Goal: Information Seeking & Learning: Learn about a topic

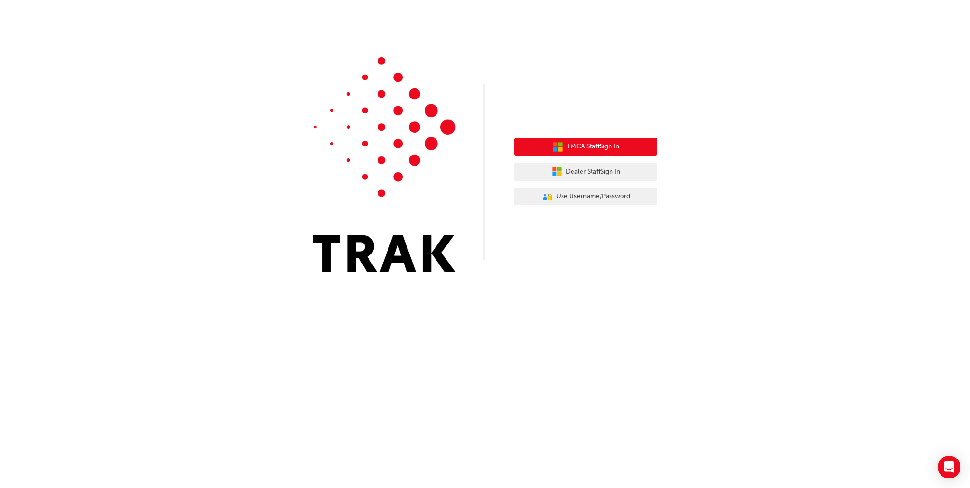
click at [623, 151] on button "TMCA Staff Sign In" at bounding box center [585, 147] width 143 height 18
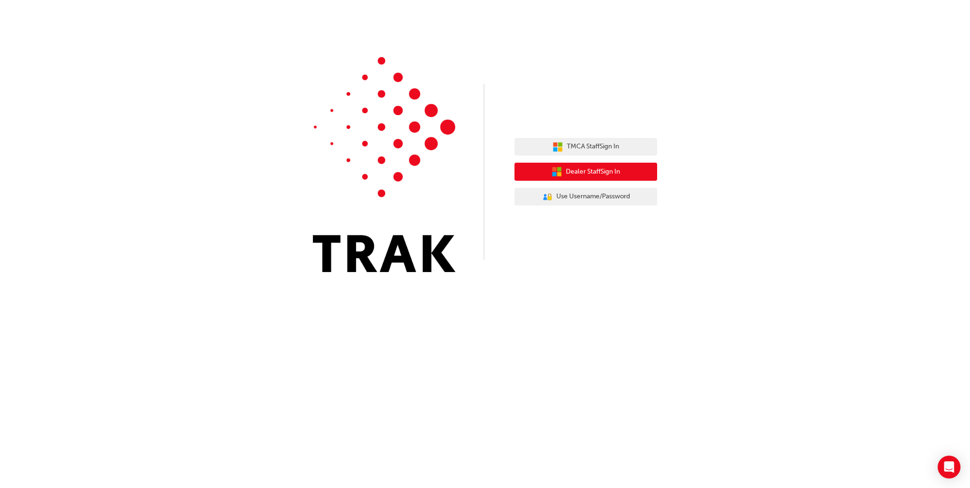
click at [610, 172] on span "Dealer Staff Sign In" at bounding box center [593, 171] width 54 height 11
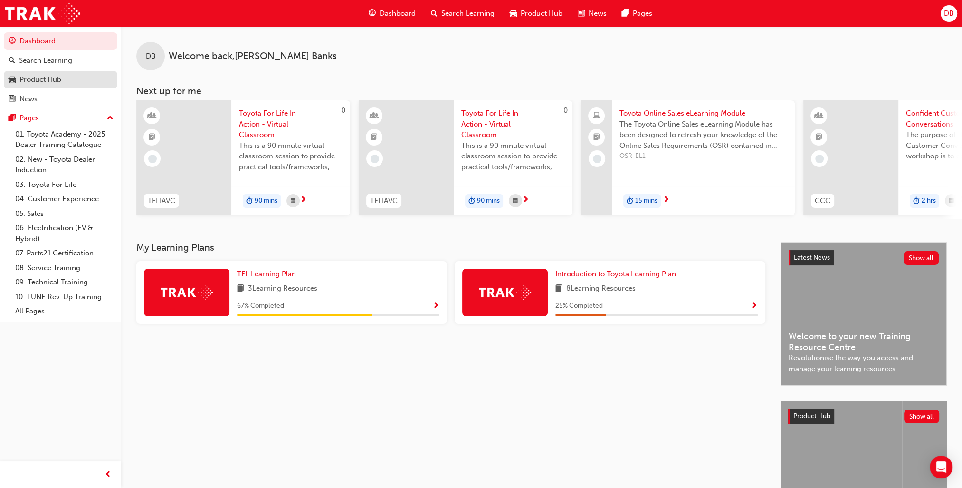
click at [27, 79] on div "Product Hub" at bounding box center [40, 79] width 42 height 11
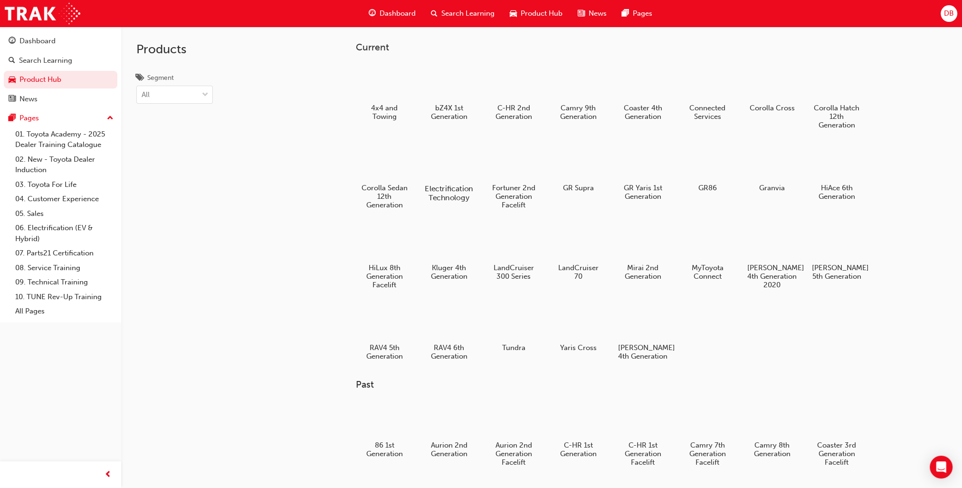
click at [453, 184] on h5 "Electrification Technology" at bounding box center [449, 193] width 53 height 18
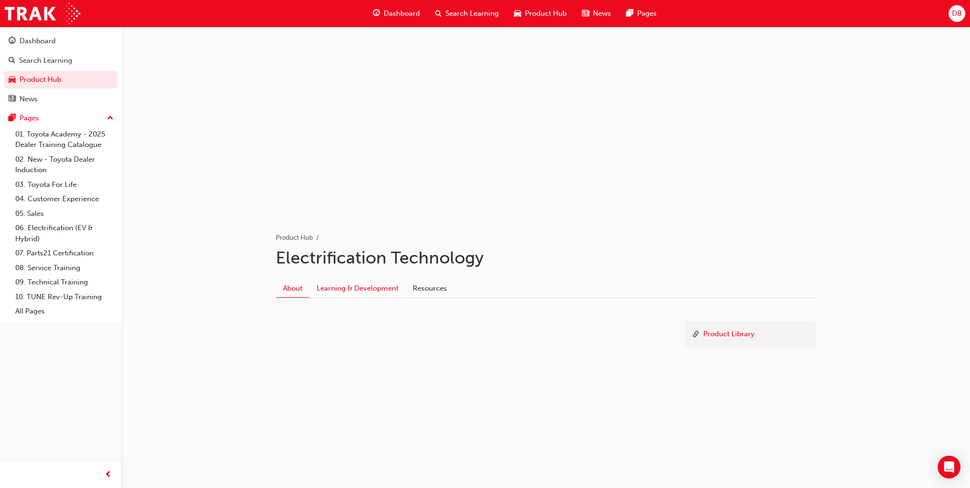
click at [369, 291] on link "Learning & Development" at bounding box center [357, 288] width 96 height 18
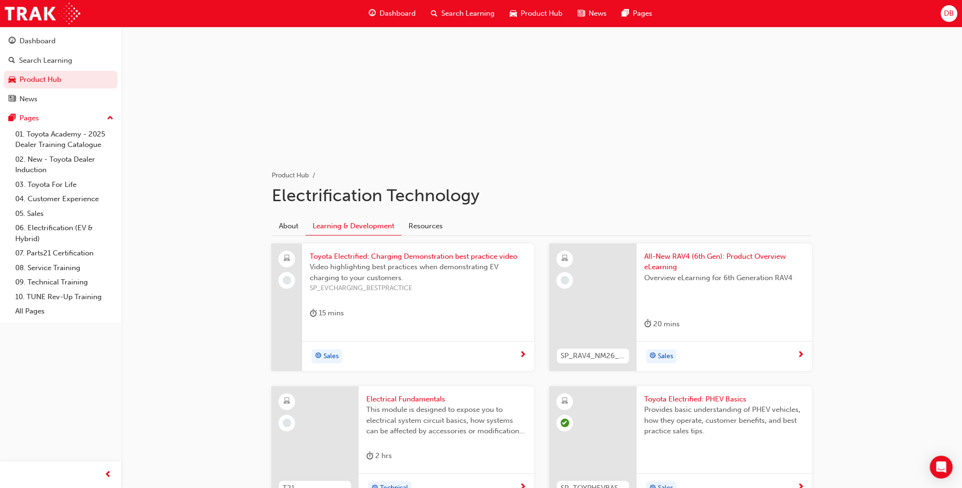
scroll to position [48, 0]
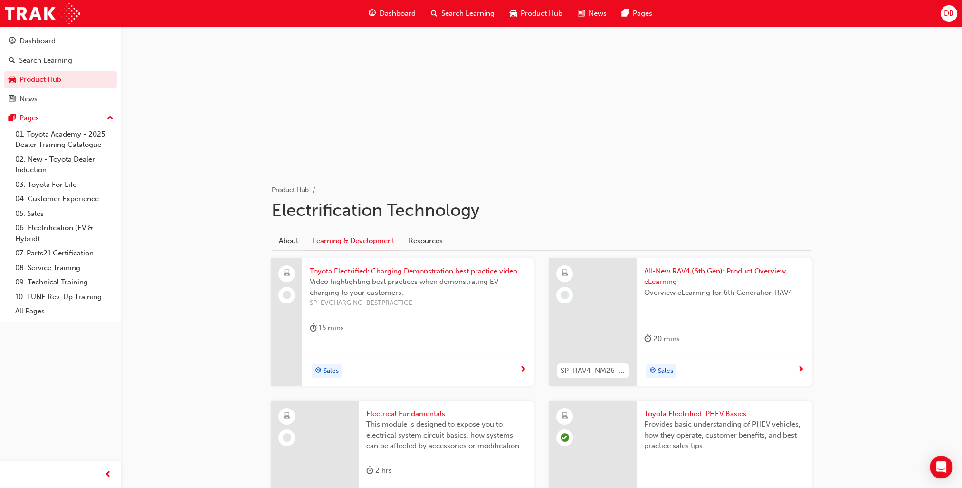
click at [745, 269] on span "All-New RAV4 (6th Gen): Product Overview eLearning" at bounding box center [724, 276] width 160 height 21
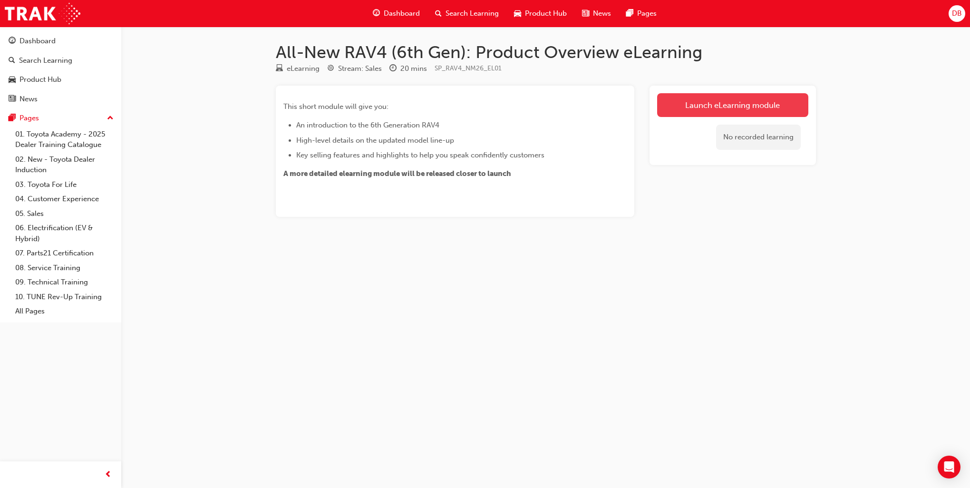
click at [751, 106] on link "Launch eLearning module" at bounding box center [732, 105] width 151 height 24
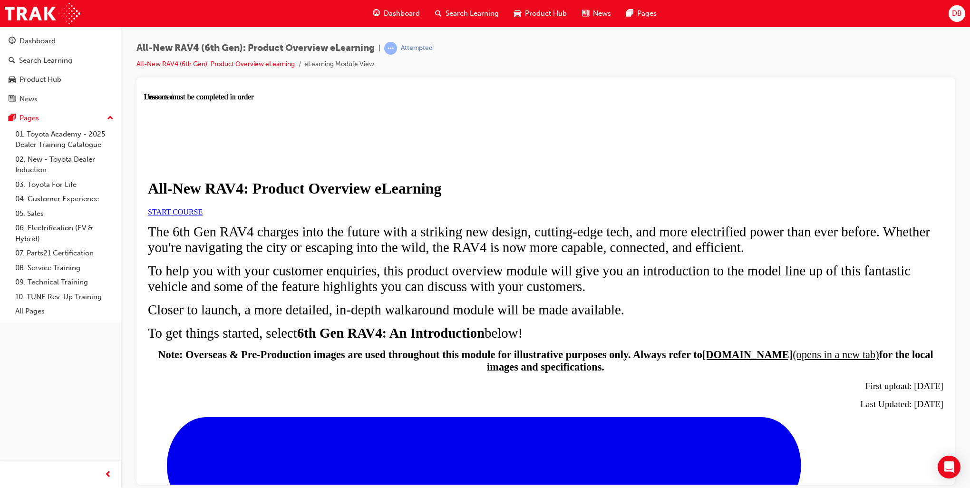
click at [202, 215] on span "START COURSE" at bounding box center [175, 211] width 55 height 8
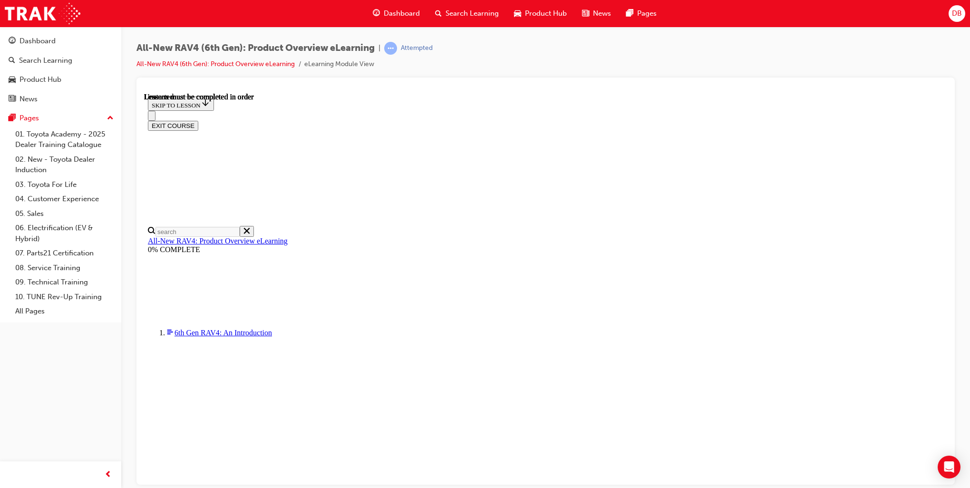
scroll to position [33, 0]
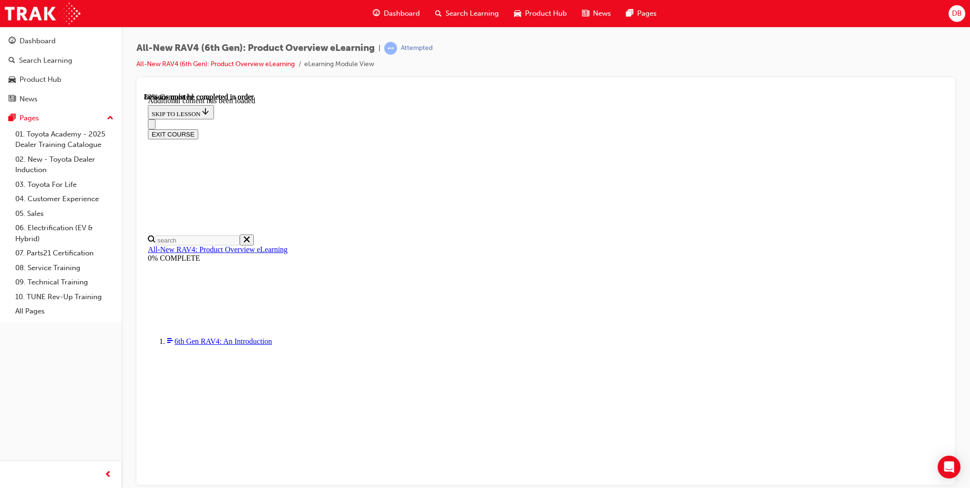
scroll to position [1210, 0]
drag, startPoint x: 392, startPoint y: 454, endPoint x: 362, endPoint y: 451, distance: 30.1
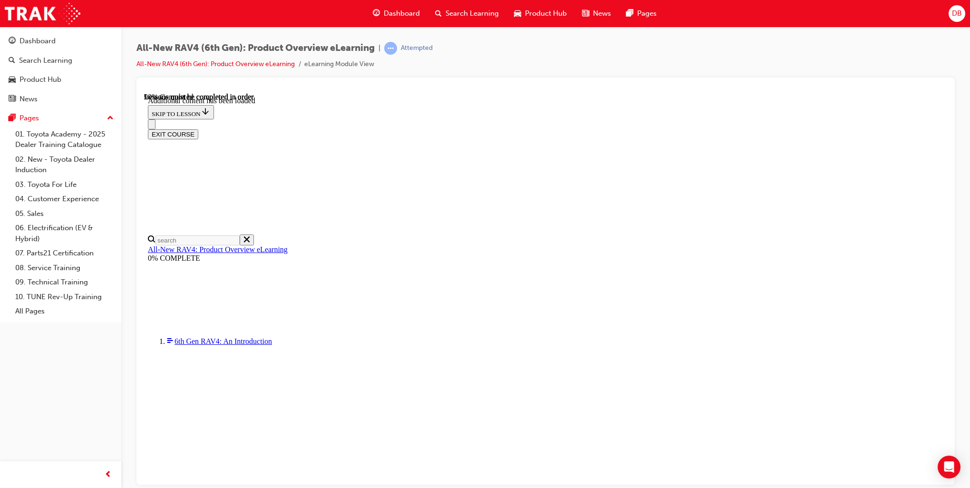
scroll to position [1345, 0]
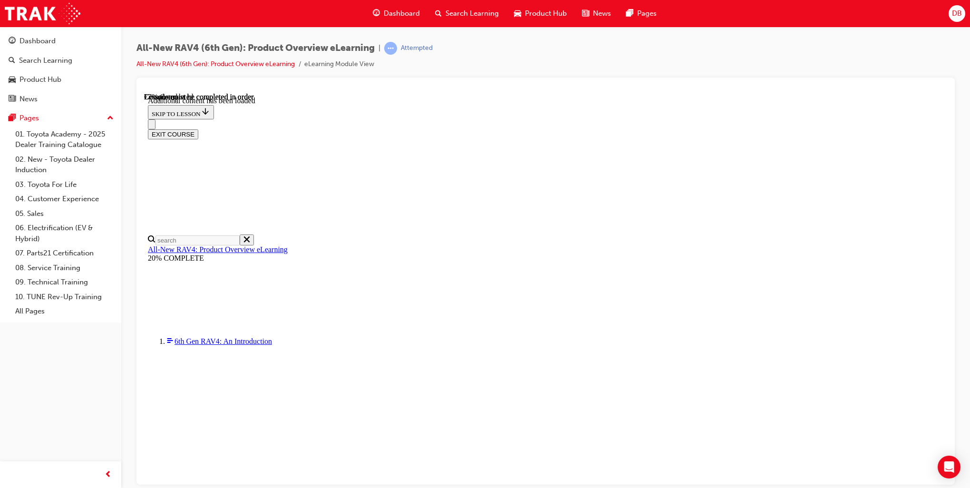
scroll to position [0, 137]
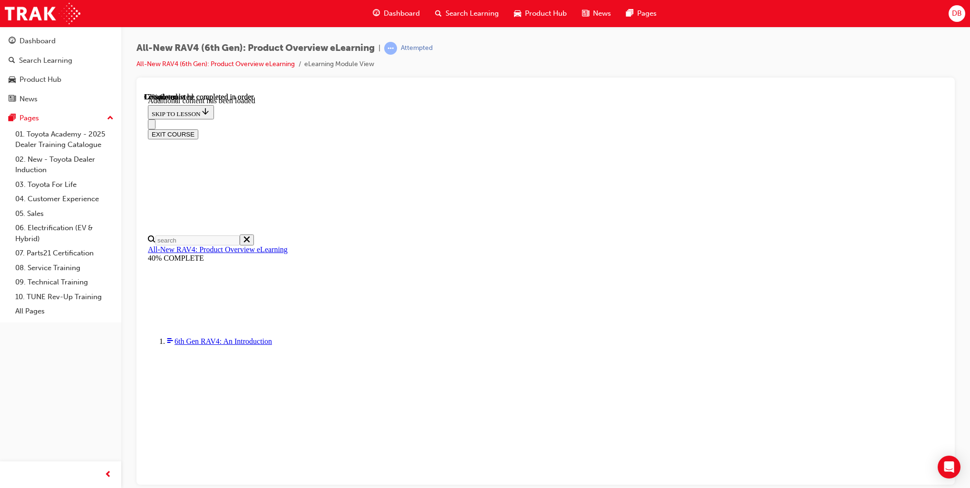
scroll to position [32, 0]
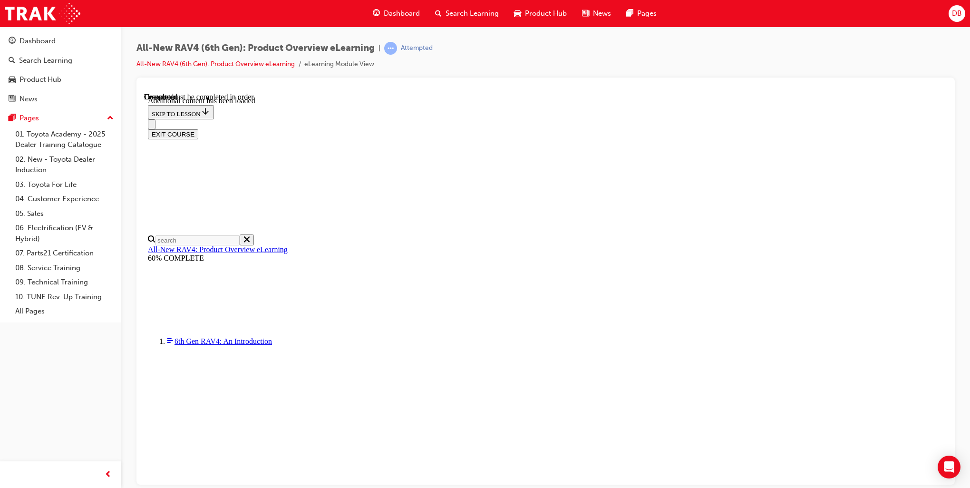
radio input "true"
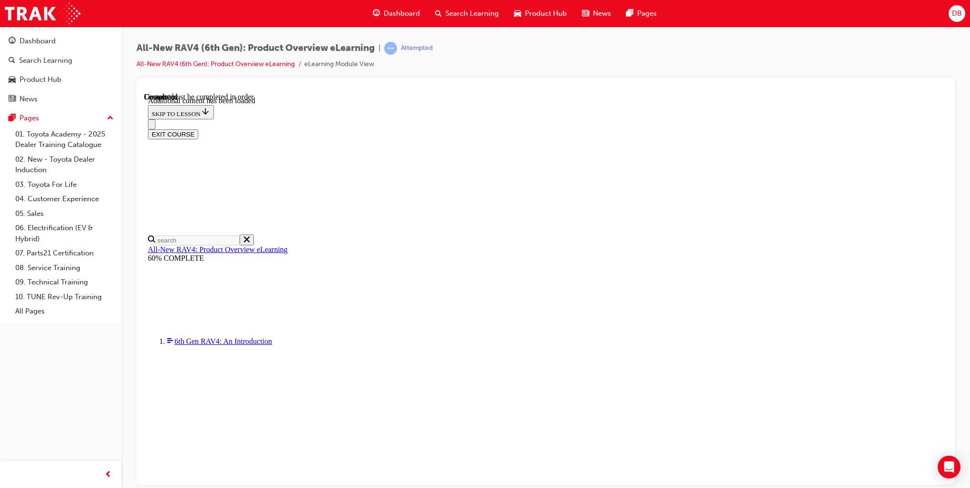
drag, startPoint x: 463, startPoint y: 431, endPoint x: 477, endPoint y: 430, distance: 14.3
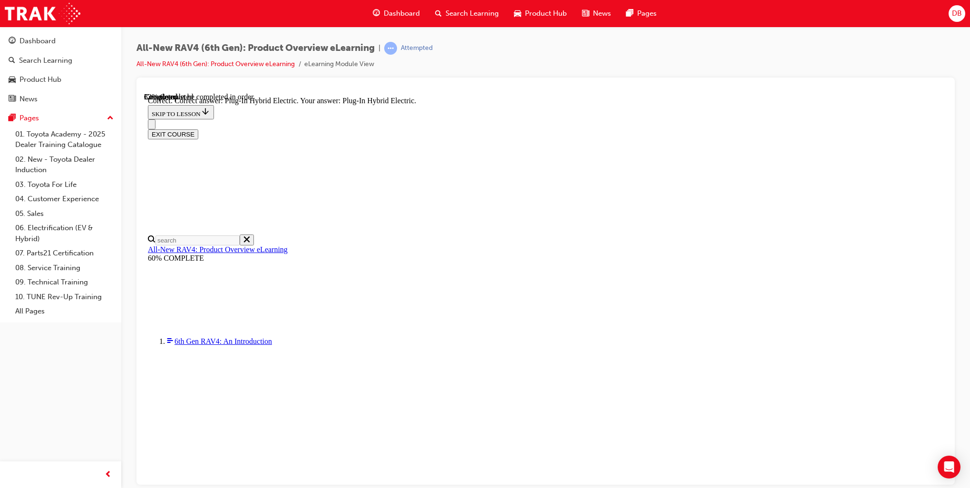
radio input "true"
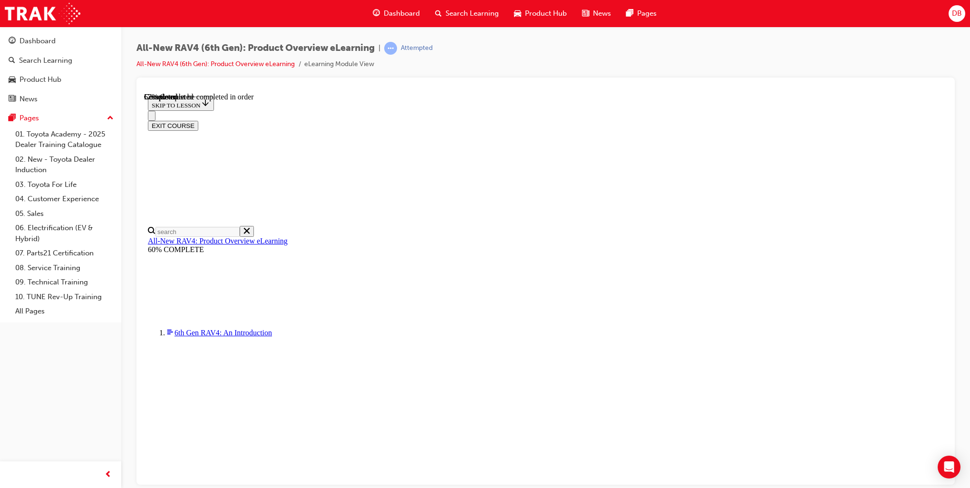
scroll to position [190, 0]
checkbox input "true"
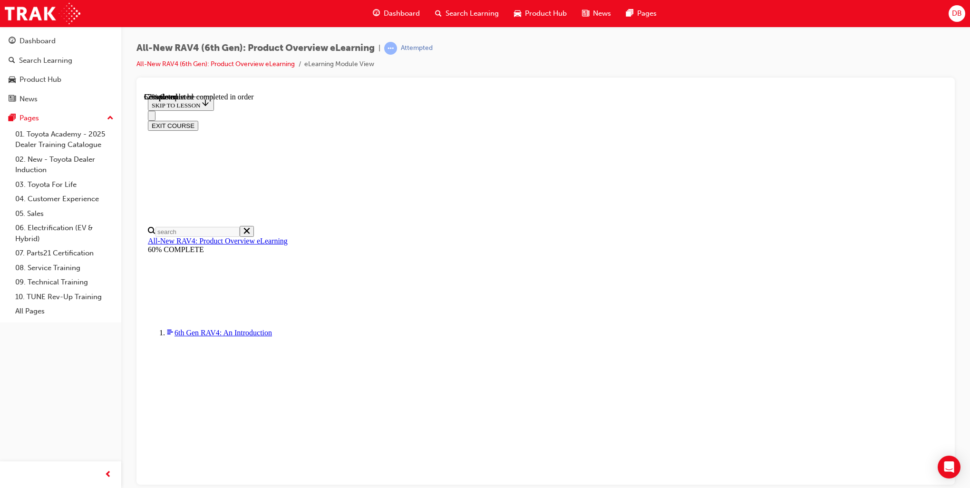
checkbox input "true"
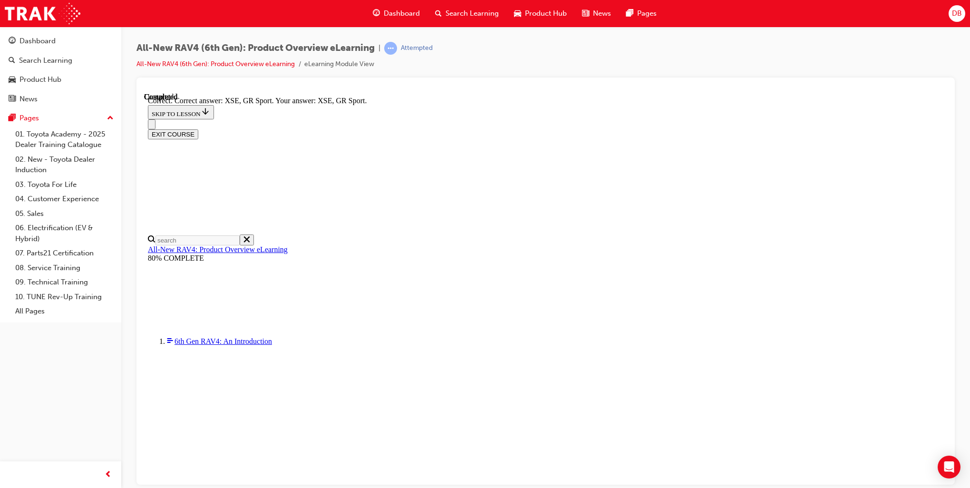
scroll to position [317, 0]
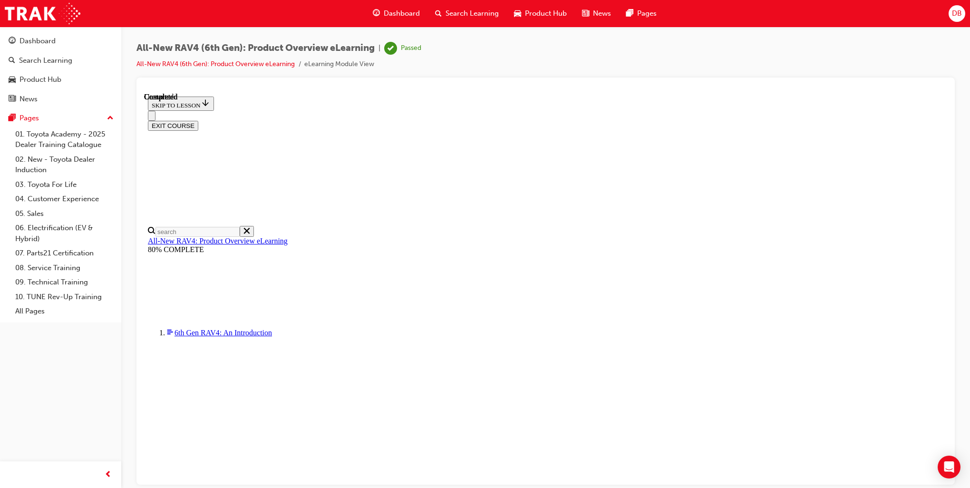
scroll to position [131, 0]
click at [198, 120] on button "EXIT COURSE" at bounding box center [173, 125] width 50 height 10
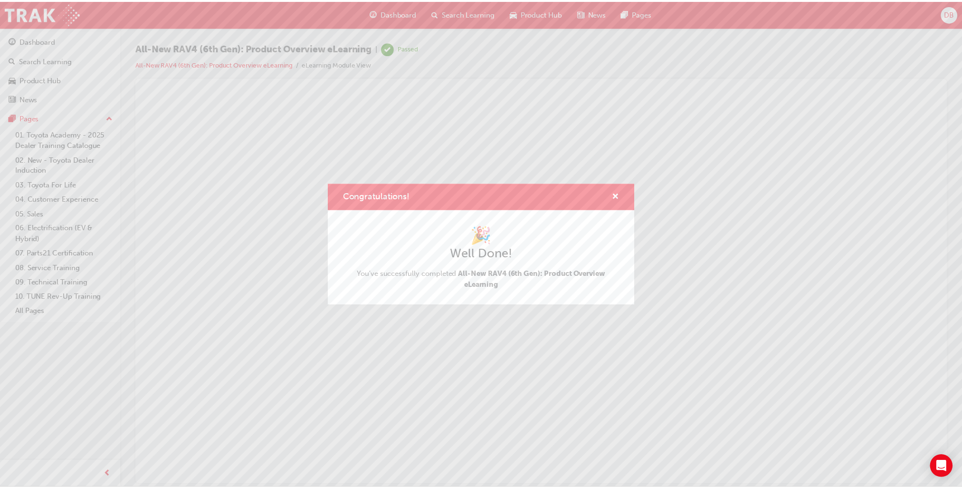
scroll to position [0, 0]
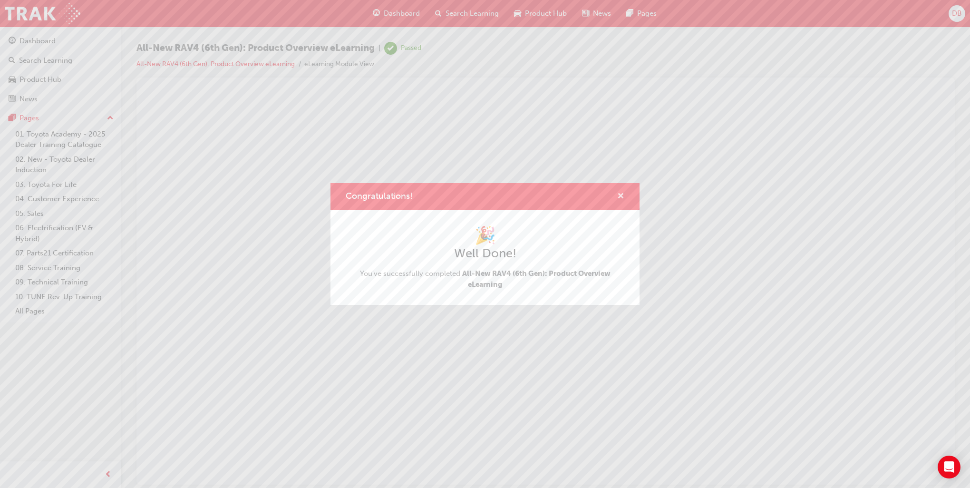
click at [622, 195] on span "cross-icon" at bounding box center [620, 196] width 7 height 9
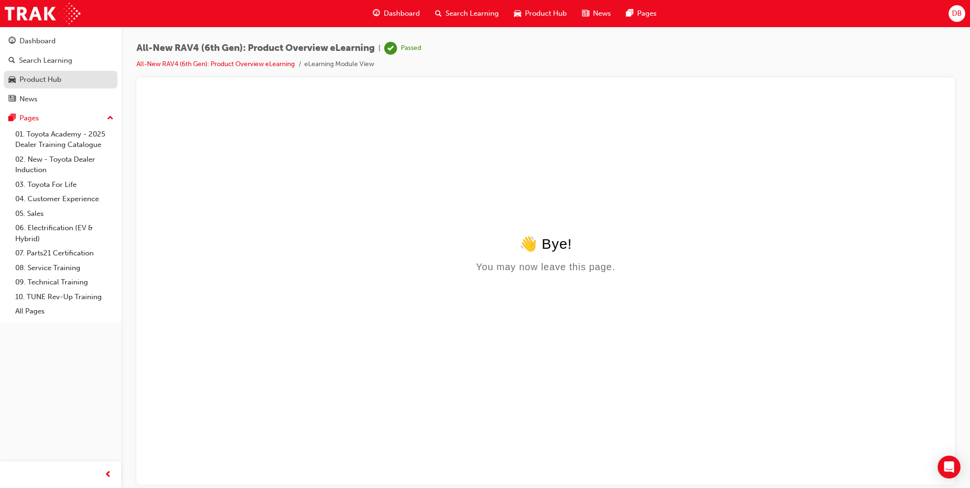
click at [62, 79] on div "Product Hub" at bounding box center [61, 80] width 104 height 12
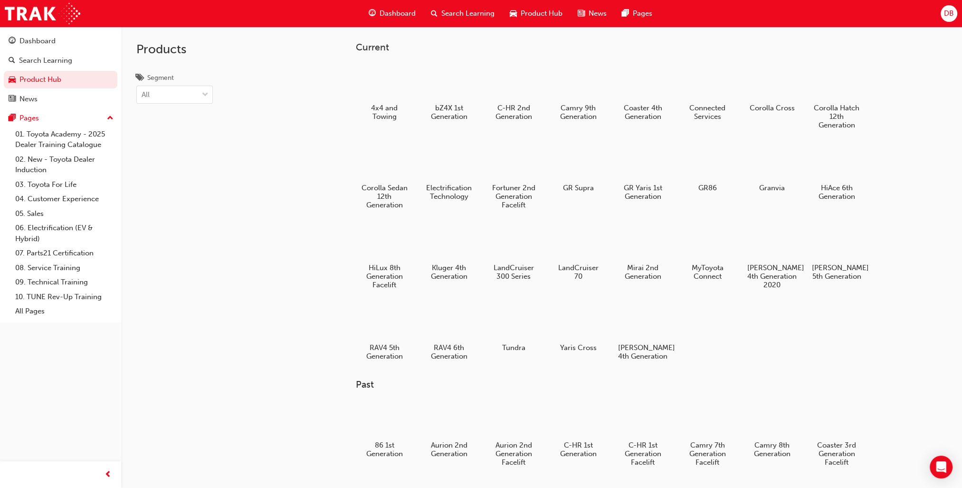
click at [452, 310] on div at bounding box center [449, 322] width 50 height 36
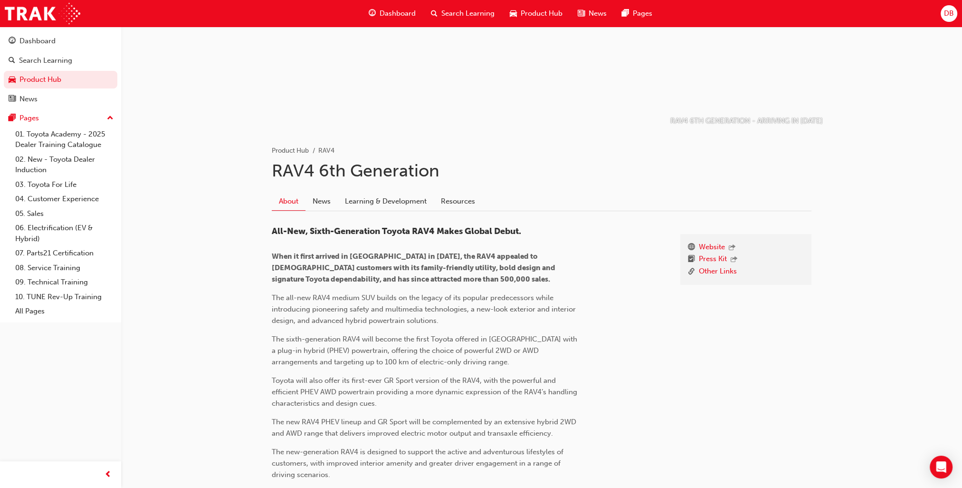
scroll to position [95, 0]
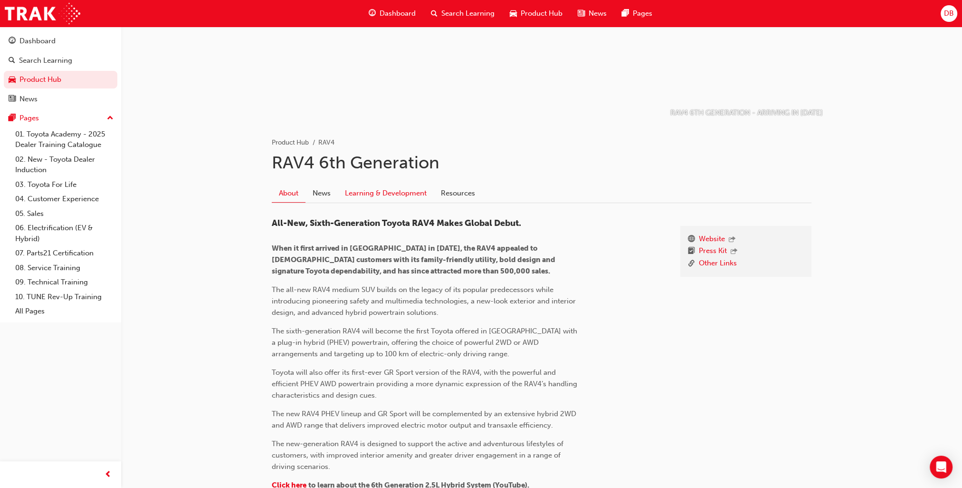
click at [409, 193] on link "Learning & Development" at bounding box center [386, 193] width 96 height 18
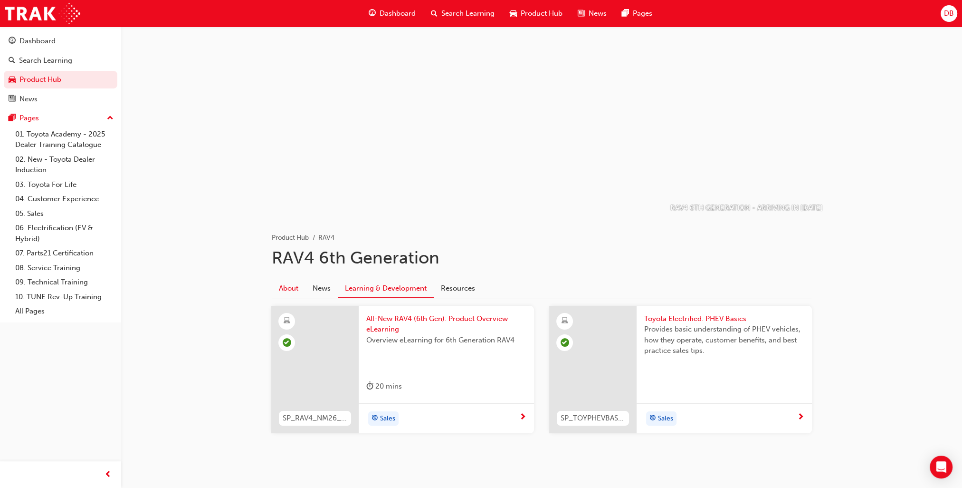
click at [287, 290] on link "About" at bounding box center [289, 288] width 34 height 18
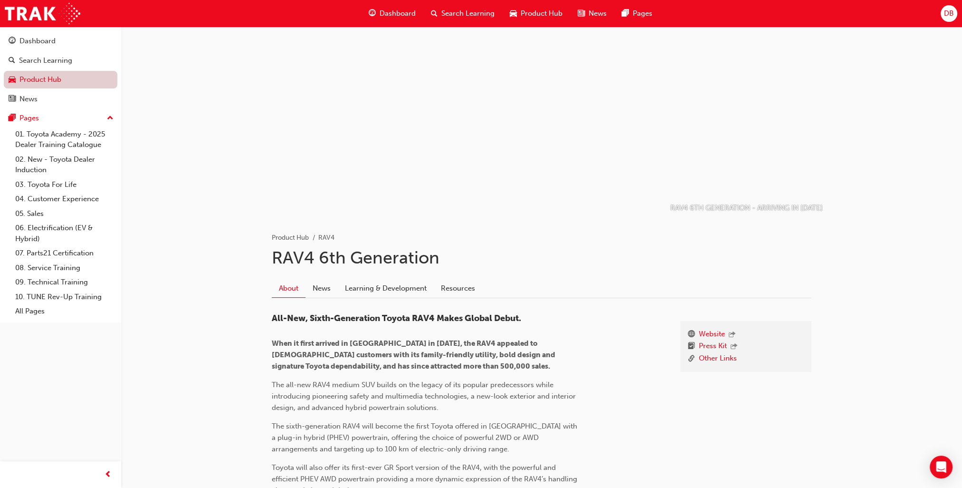
click at [32, 81] on link "Product Hub" at bounding box center [61, 80] width 114 height 18
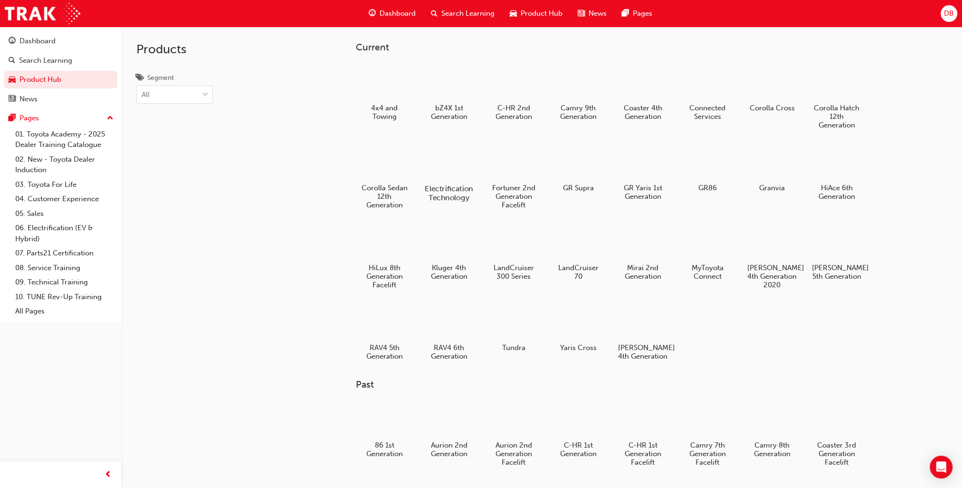
click at [438, 191] on h5 "Electrification Technology" at bounding box center [449, 193] width 53 height 18
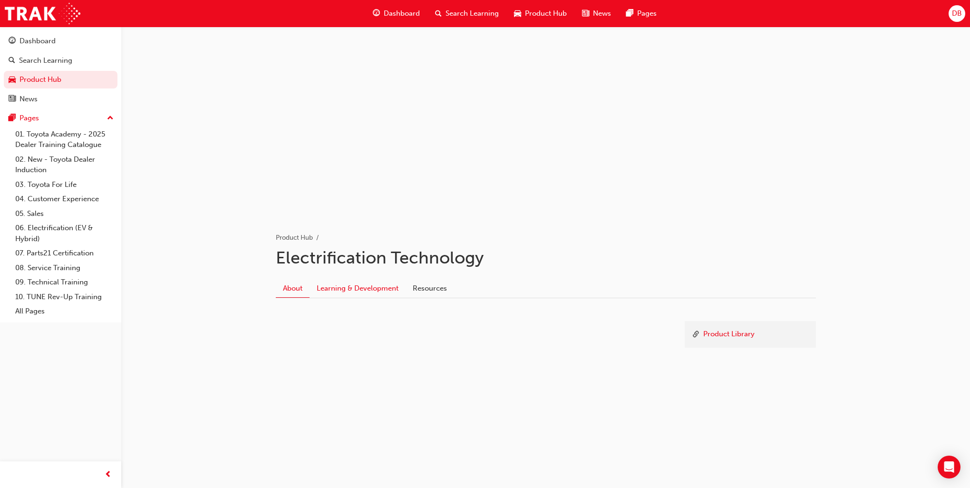
click at [371, 290] on link "Learning & Development" at bounding box center [357, 288] width 96 height 18
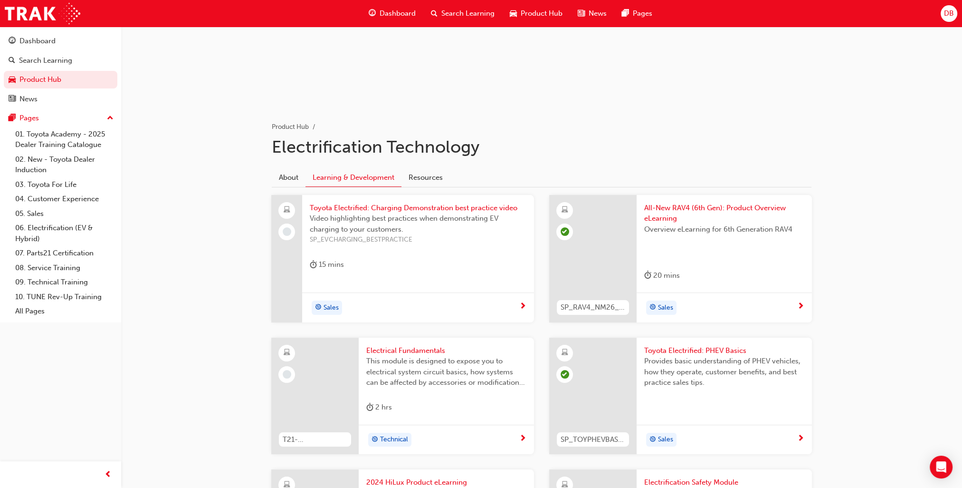
scroll to position [95, 0]
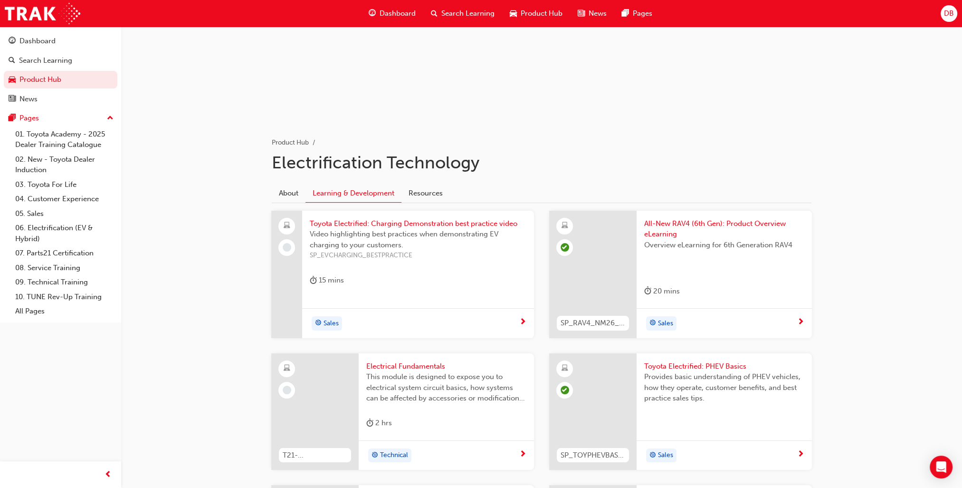
click at [482, 223] on span "Toyota Electrified: Charging Demonstration best practice video" at bounding box center [418, 223] width 217 height 11
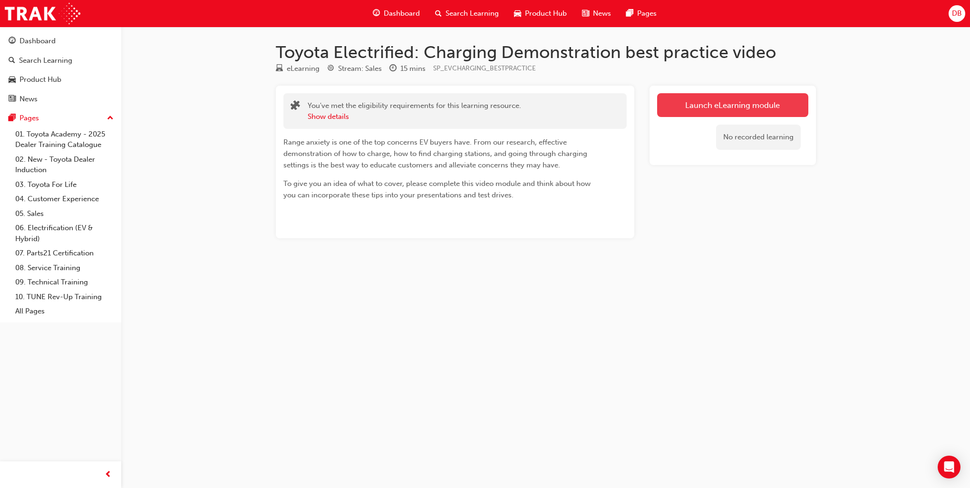
click at [720, 105] on link "Launch eLearning module" at bounding box center [732, 105] width 151 height 24
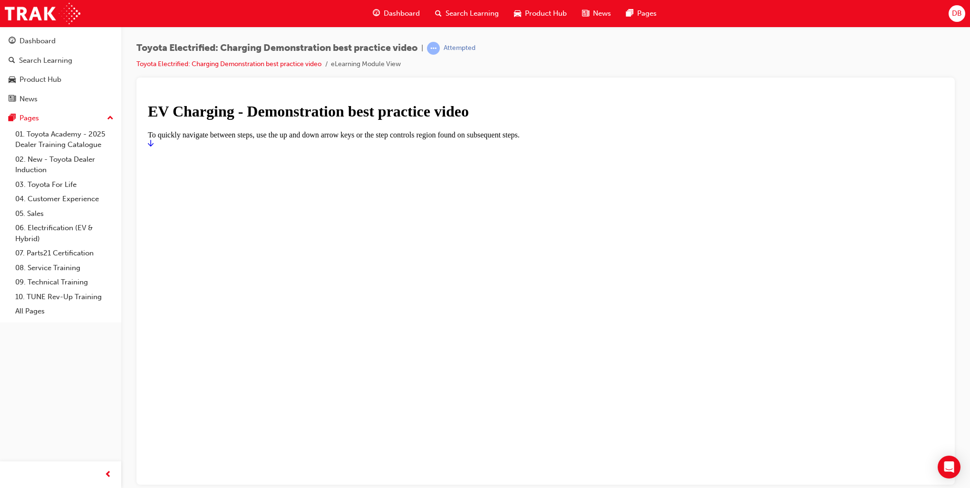
click at [508, 120] on h1 "EV Charging - Demonstration best practice video" at bounding box center [545, 111] width 795 height 18
click at [154, 147] on link "Start" at bounding box center [151, 143] width 6 height 8
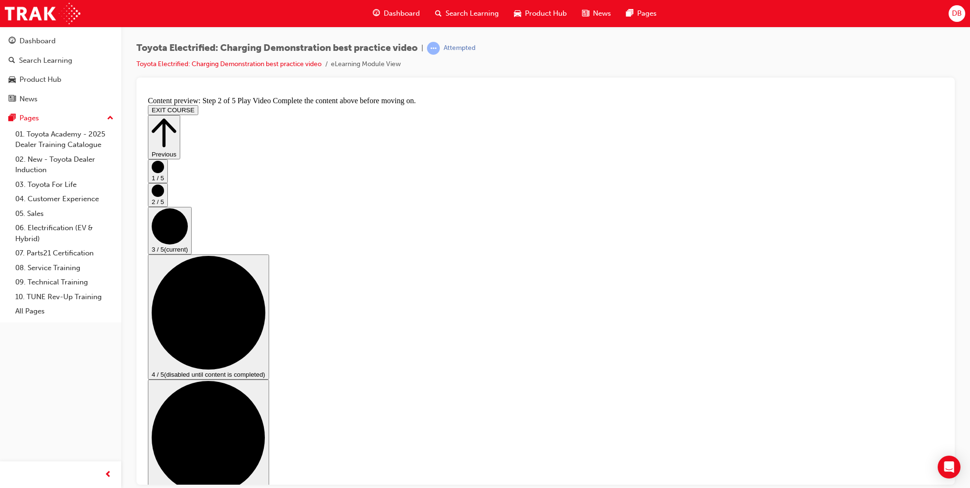
checkbox input "true"
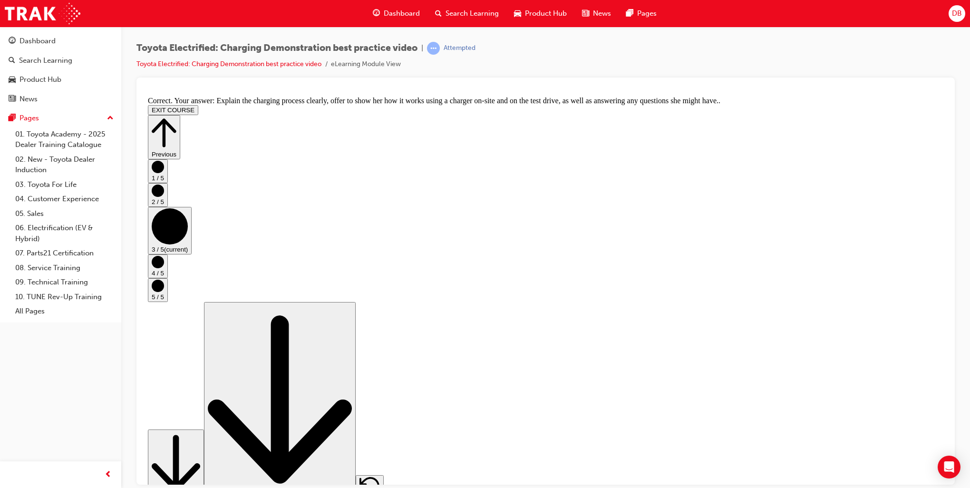
scroll to position [124, 0]
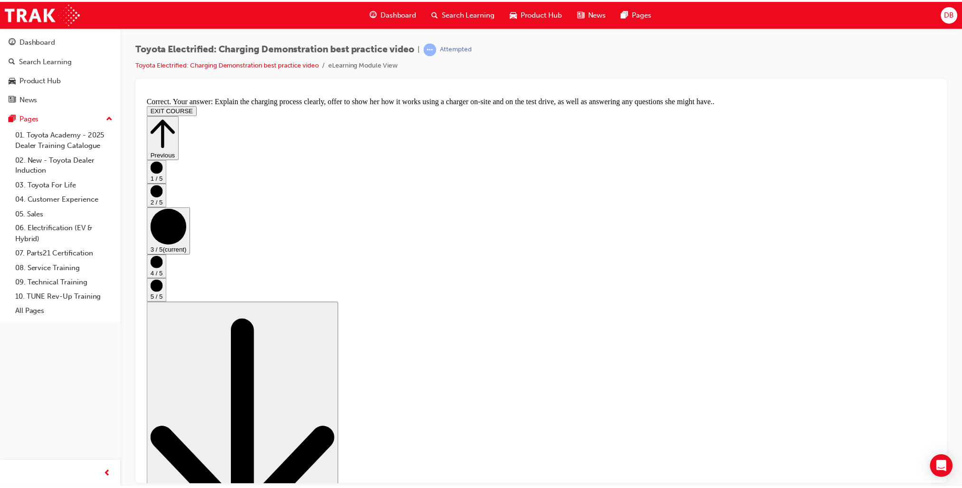
scroll to position [0, 0]
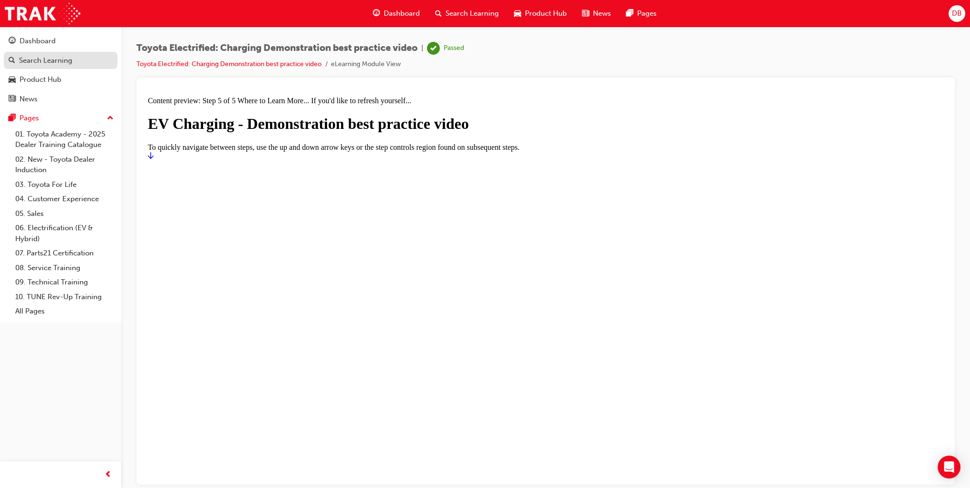
click at [59, 61] on div "Search Learning" at bounding box center [45, 60] width 53 height 11
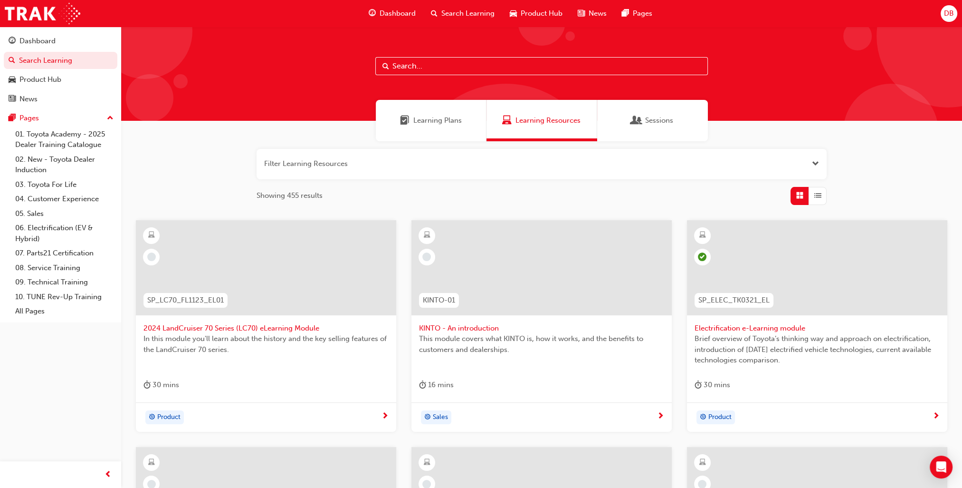
click at [220, 326] on span "2024 LandCruiser 70 Series (LC70) eLearning Module" at bounding box center [266, 328] width 245 height 11
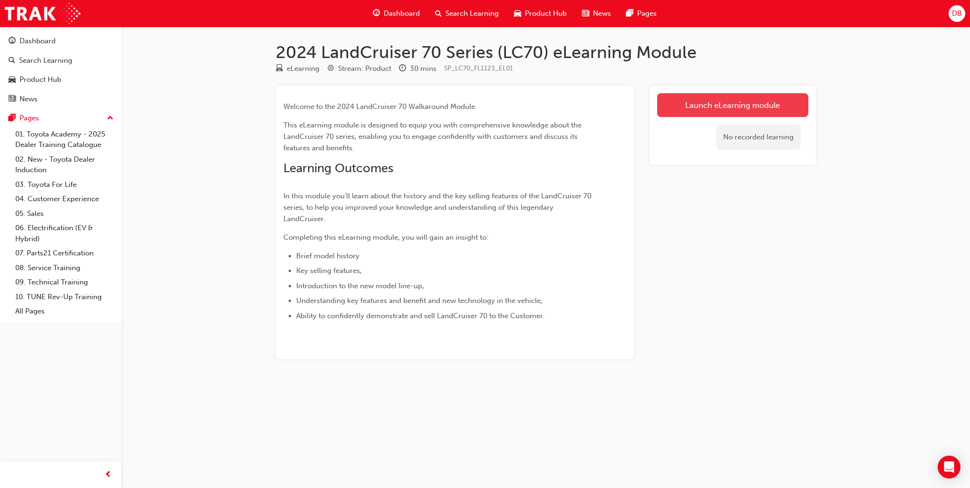
click at [709, 100] on link "Launch eLearning module" at bounding box center [732, 105] width 151 height 24
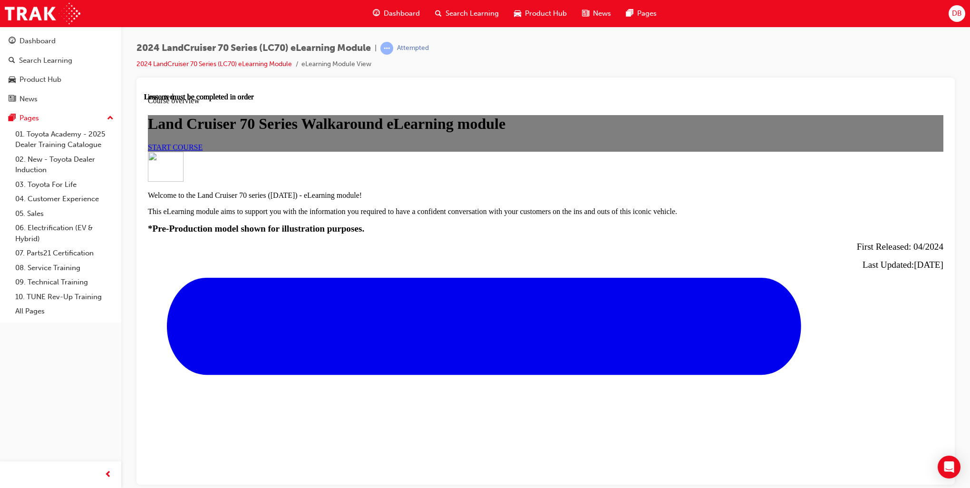
click at [202, 151] on span "START COURSE" at bounding box center [175, 147] width 55 height 8
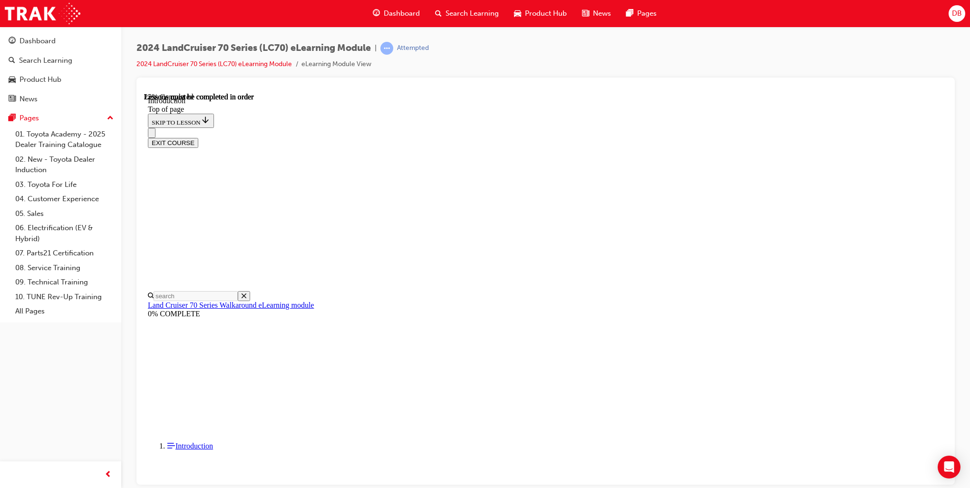
scroll to position [362, 0]
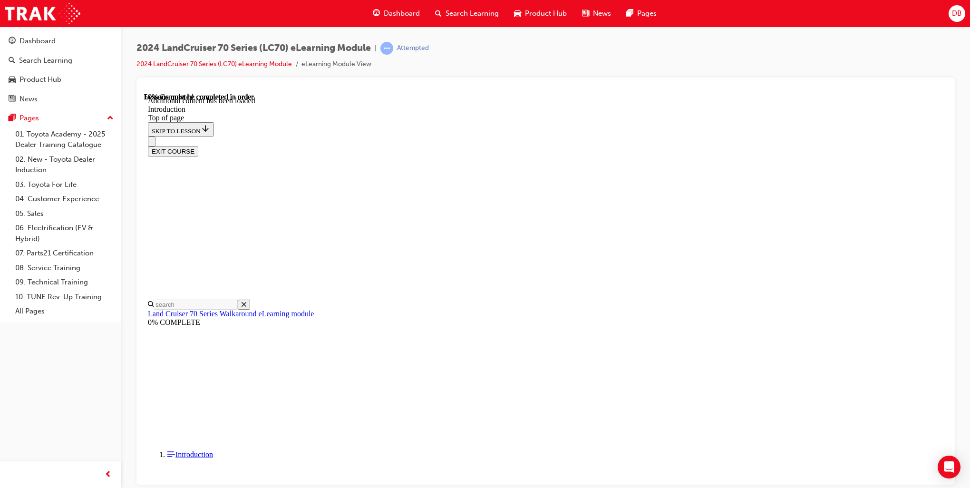
scroll to position [489, 0]
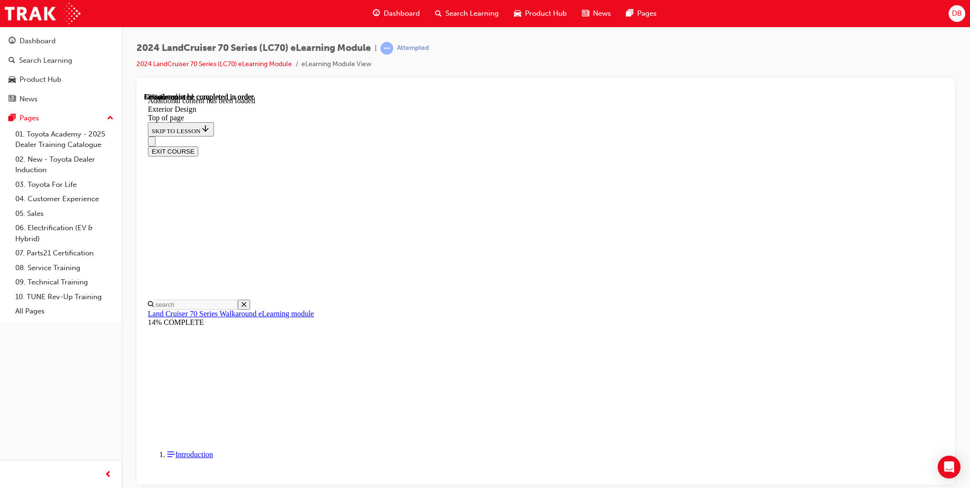
scroll to position [665, 0]
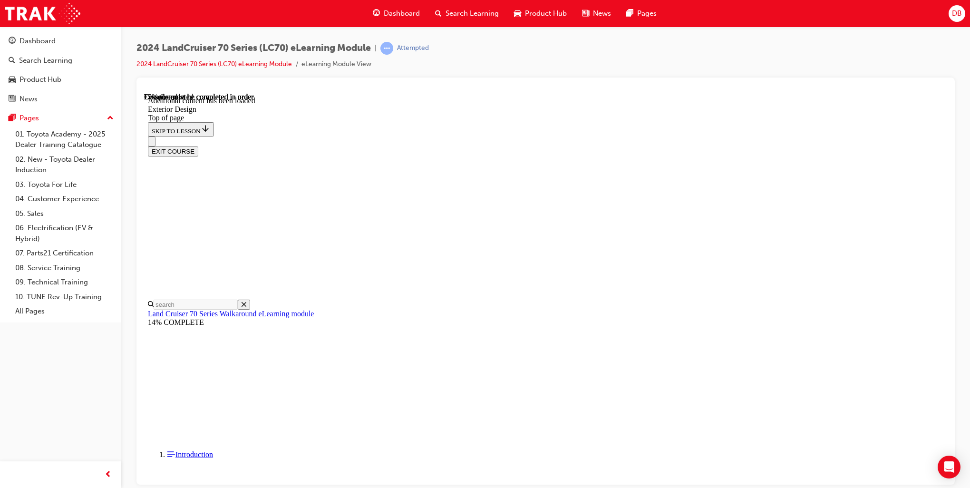
scroll to position [51, 0]
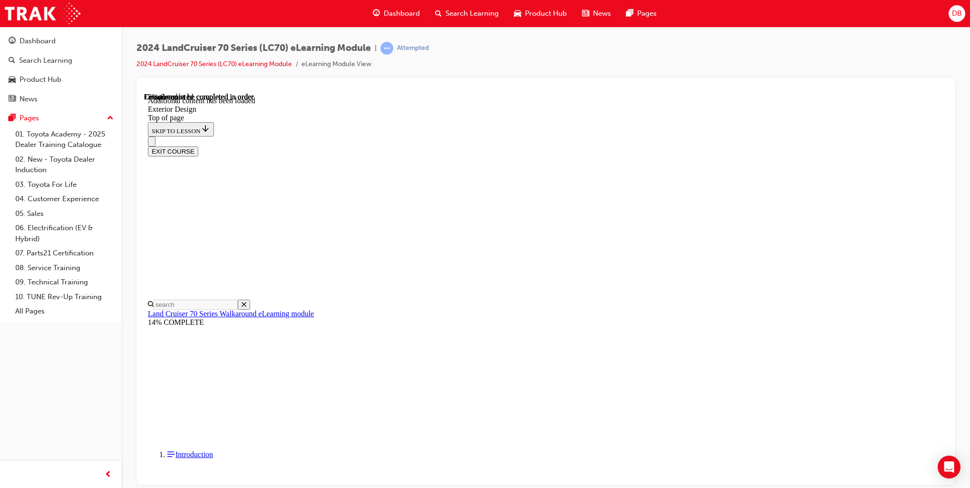
scroll to position [1061, 0]
drag, startPoint x: 728, startPoint y: 148, endPoint x: 756, endPoint y: 272, distance: 127.1
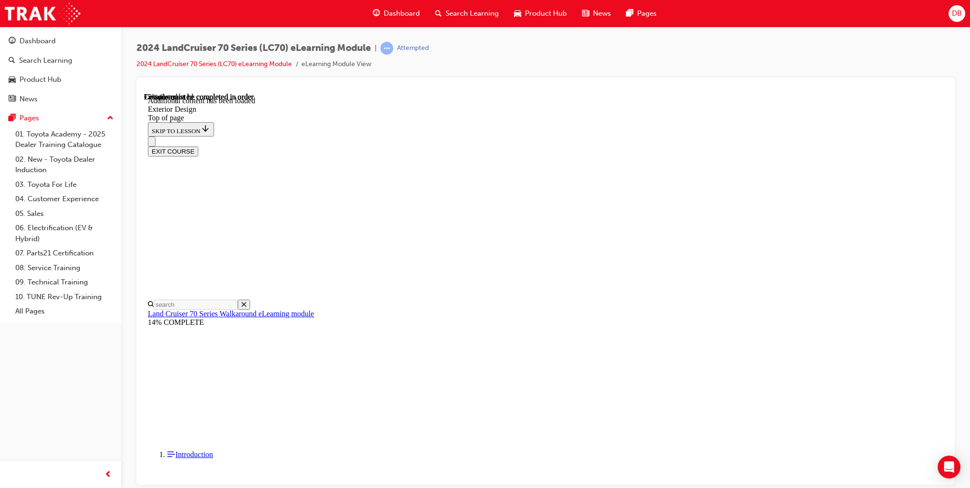
scroll to position [694, 0]
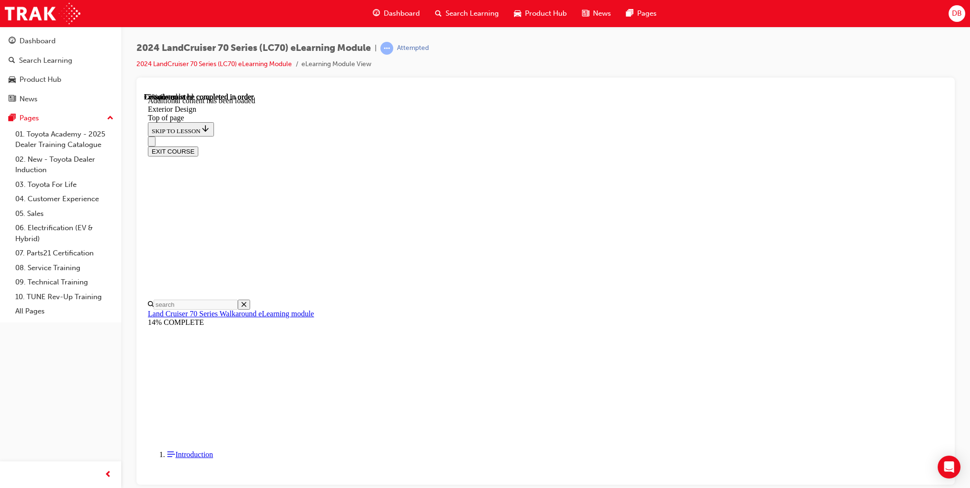
drag, startPoint x: 558, startPoint y: 237, endPoint x: 590, endPoint y: 219, distance: 36.6
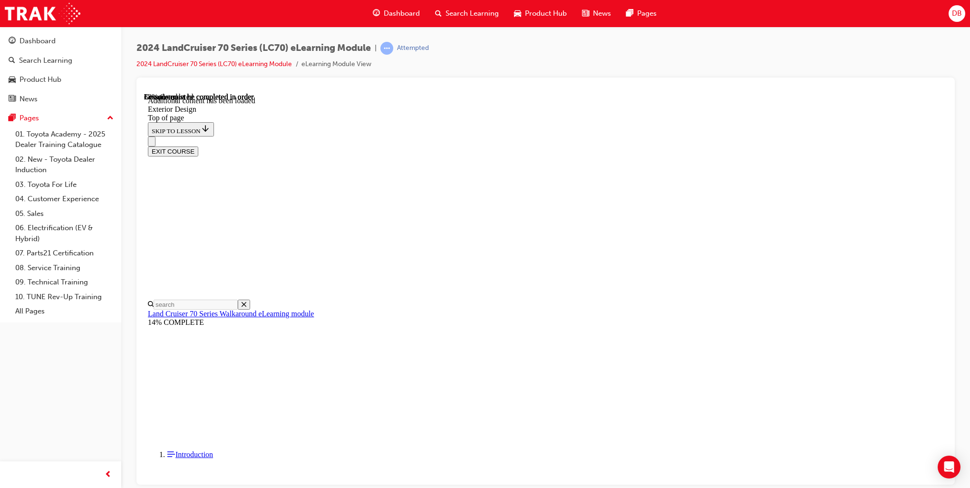
scroll to position [1125, 0]
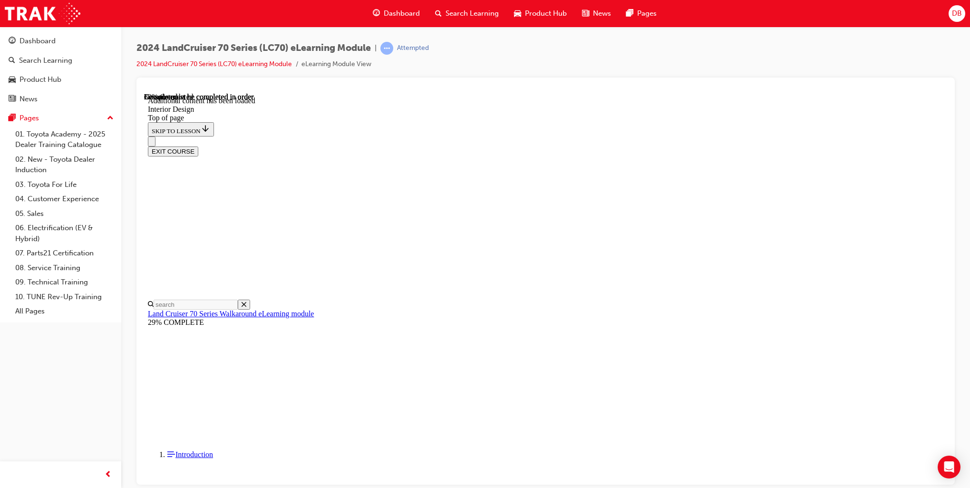
scroll to position [163, 0]
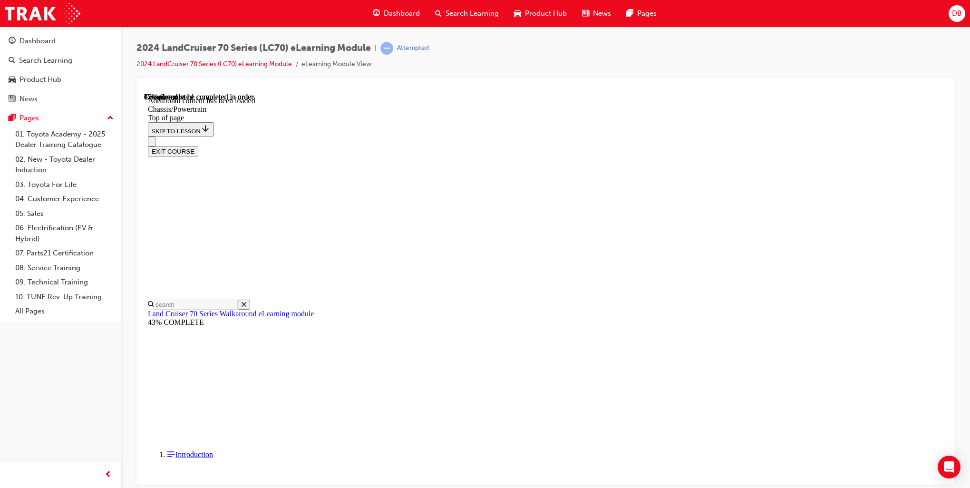
scroll to position [1096, 0]
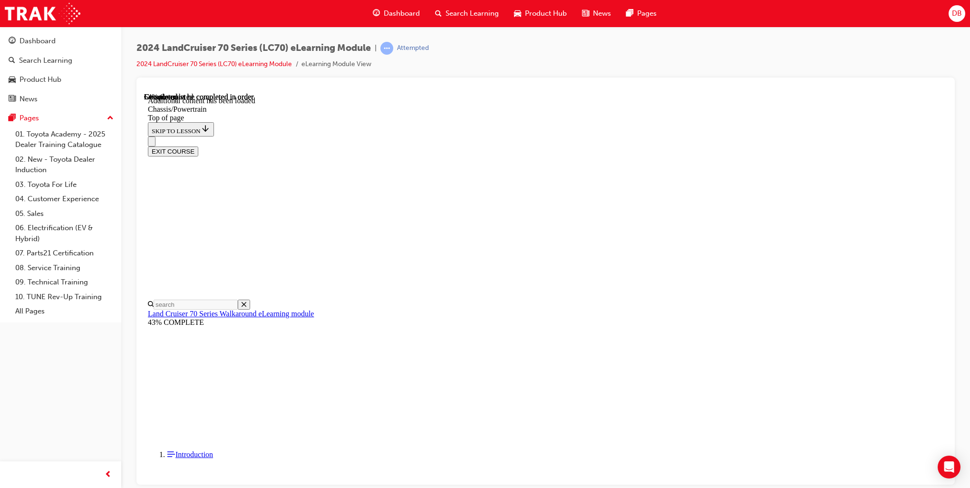
scroll to position [117, 0]
drag, startPoint x: 489, startPoint y: 331, endPoint x: 562, endPoint y: 255, distance: 105.2
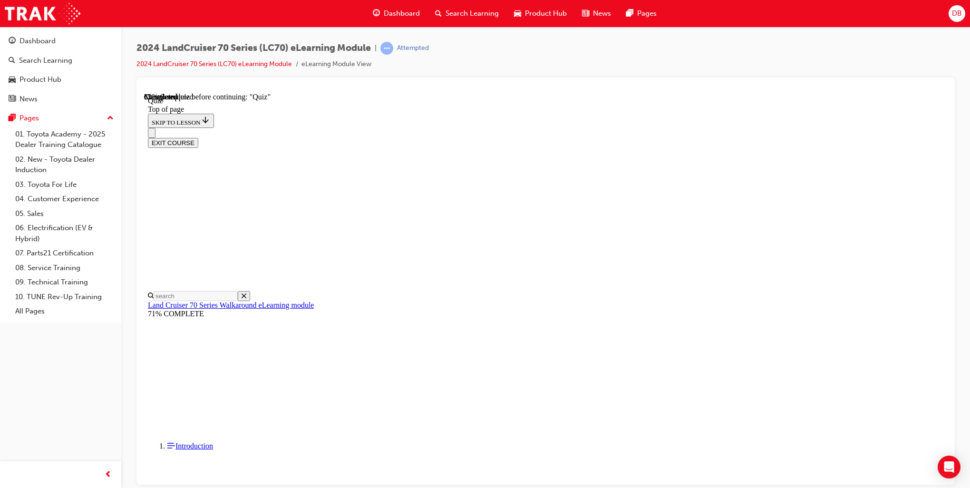
scroll to position [113, 0]
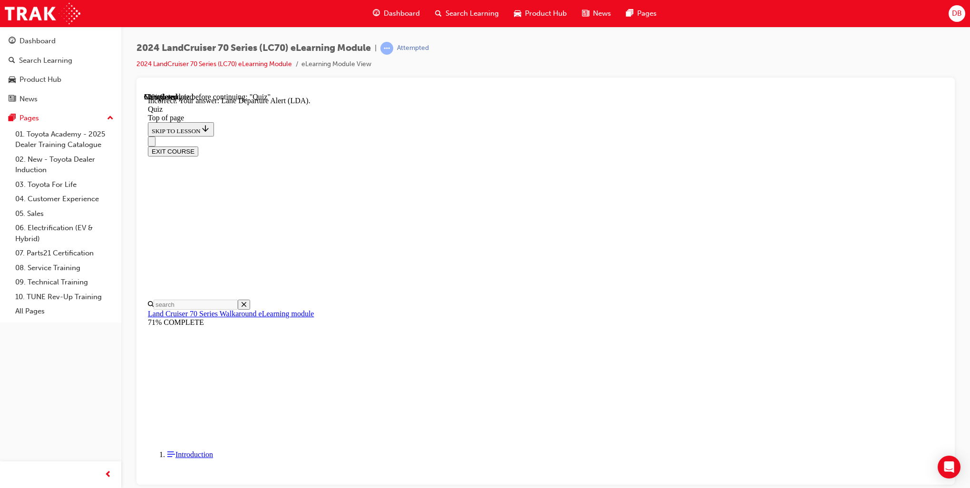
scroll to position [190, 0]
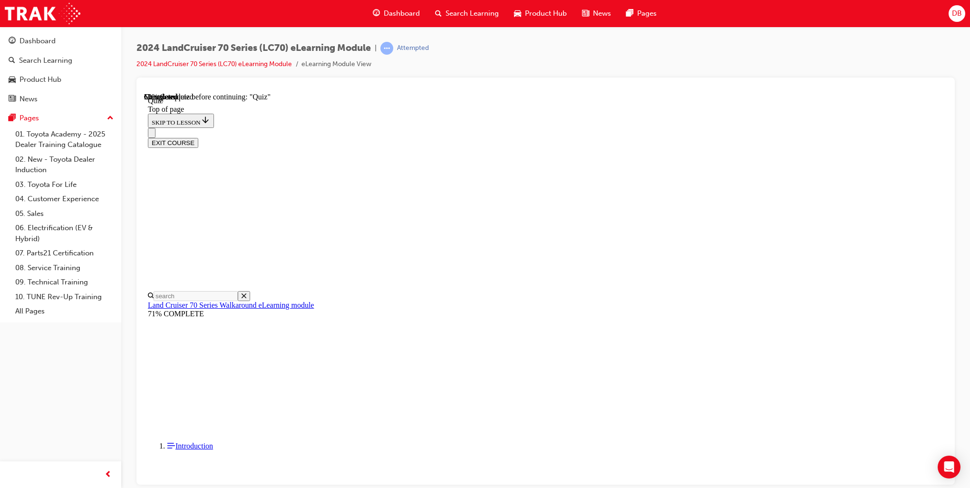
scroll to position [29, 0]
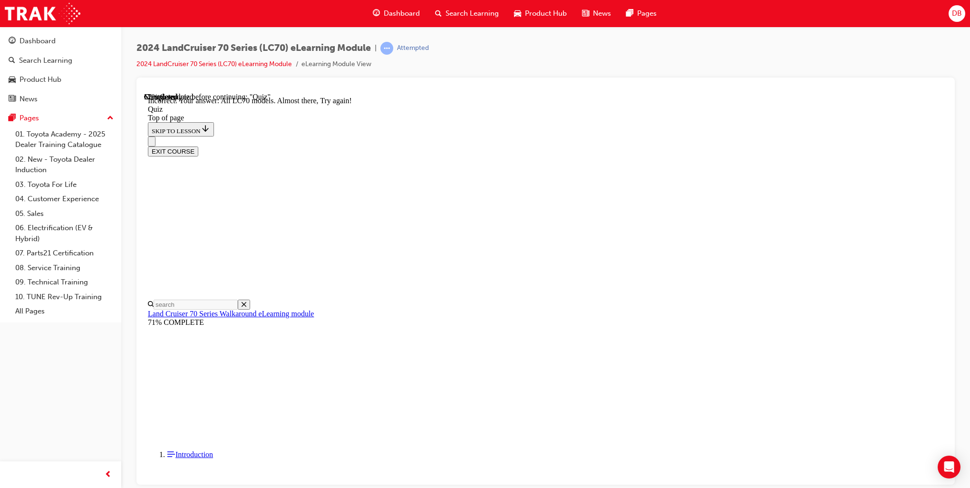
scroll to position [91, 0]
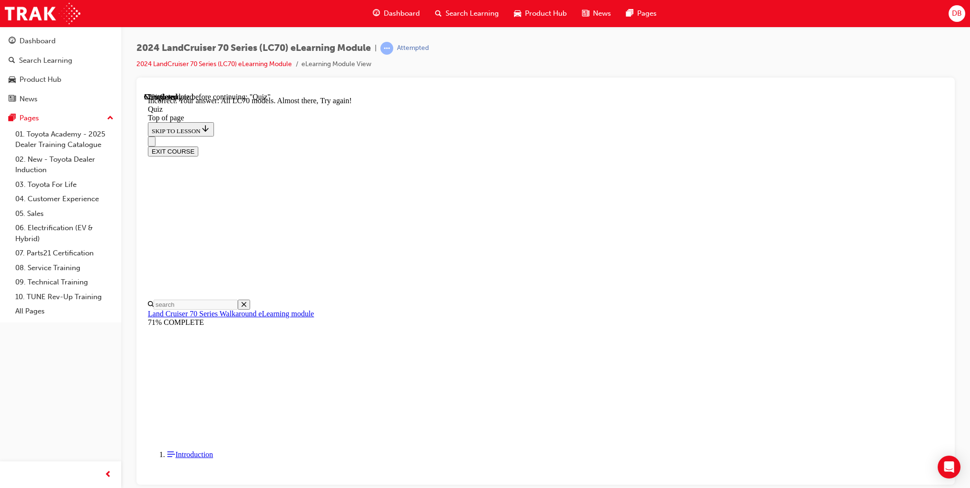
drag, startPoint x: 518, startPoint y: 271, endPoint x: 464, endPoint y: 307, distance: 64.1
drag, startPoint x: 464, startPoint y: 307, endPoint x: 528, endPoint y: 342, distance: 73.4
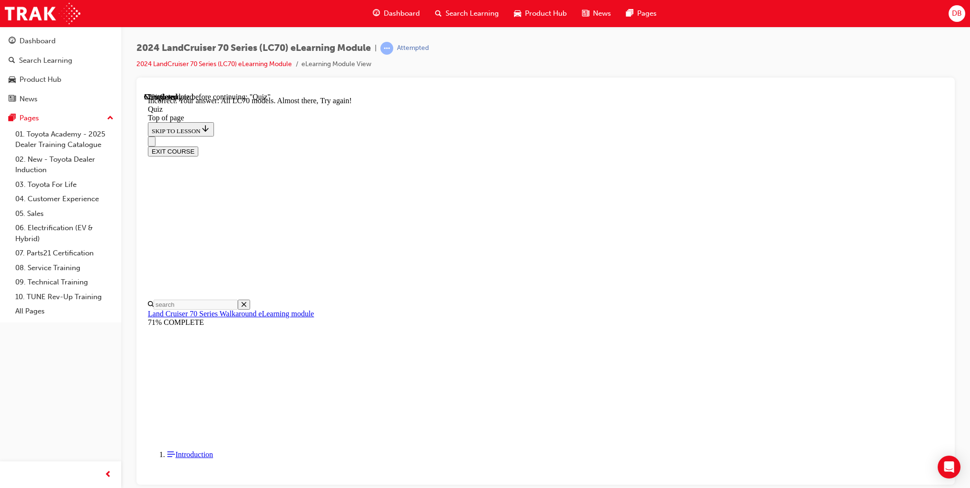
scroll to position [186, 0]
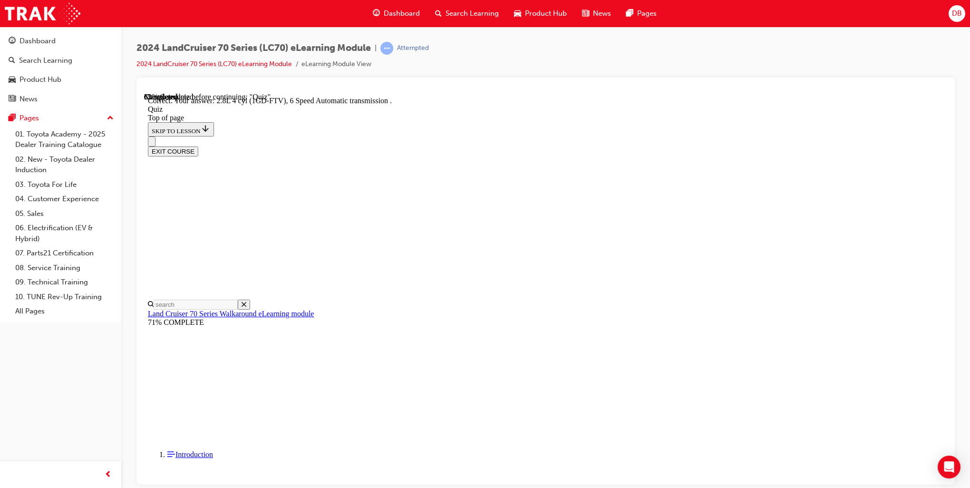
scroll to position [131, 0]
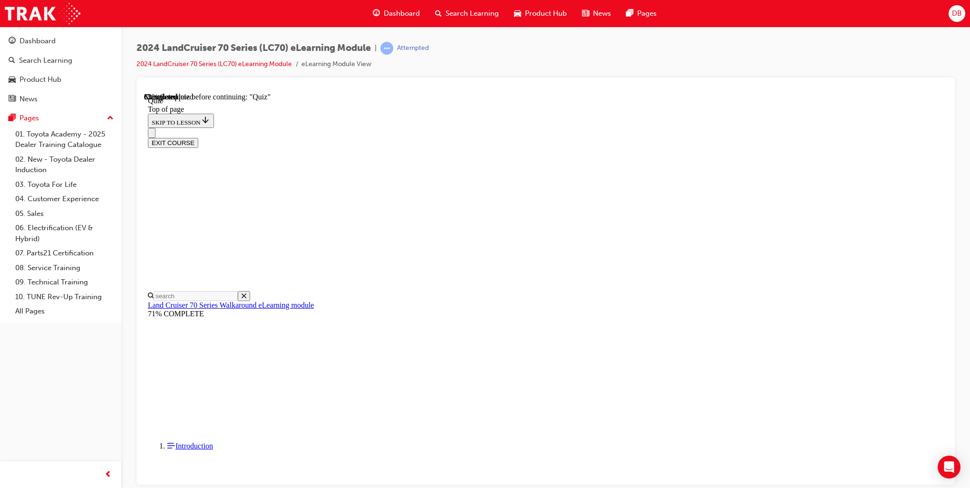
scroll to position [124, 0]
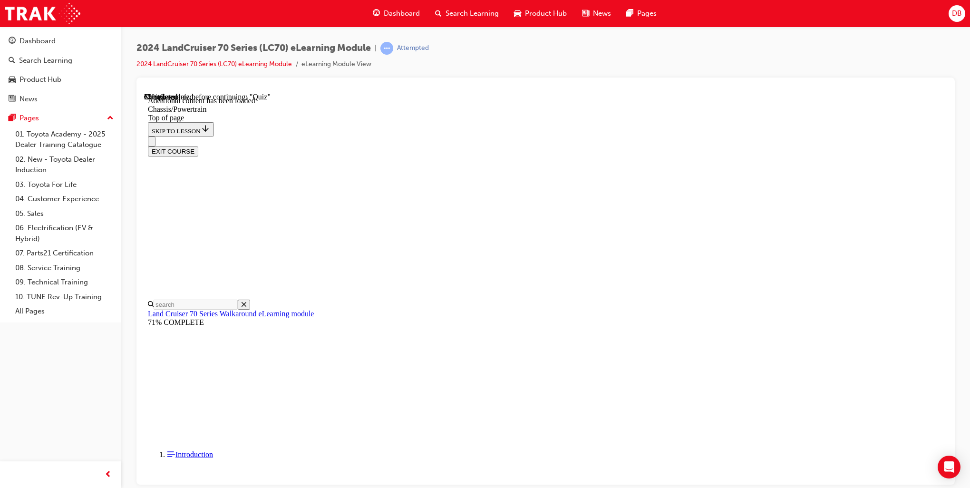
scroll to position [410, 0]
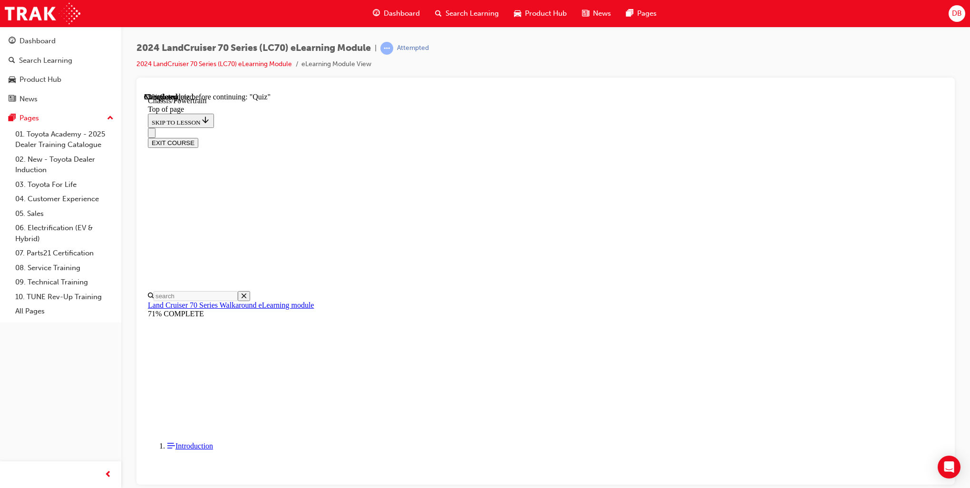
scroll to position [505, 0]
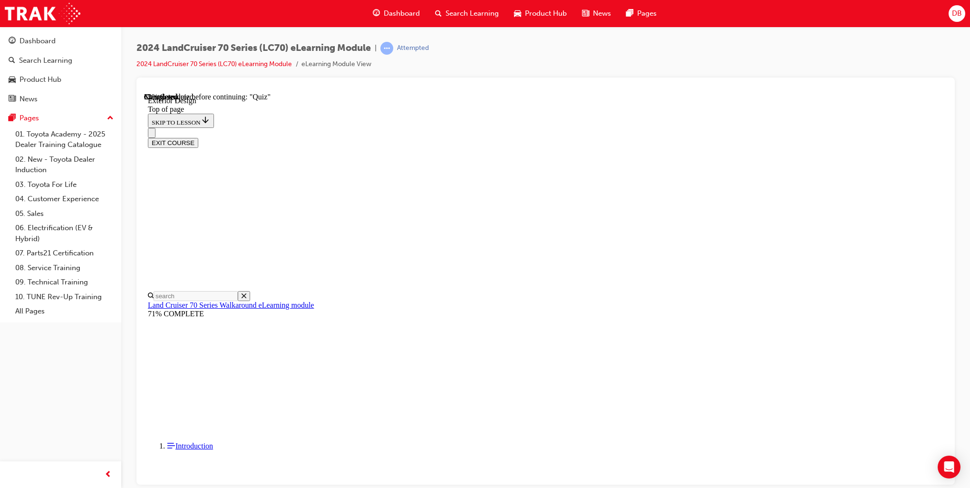
scroll to position [51, 0]
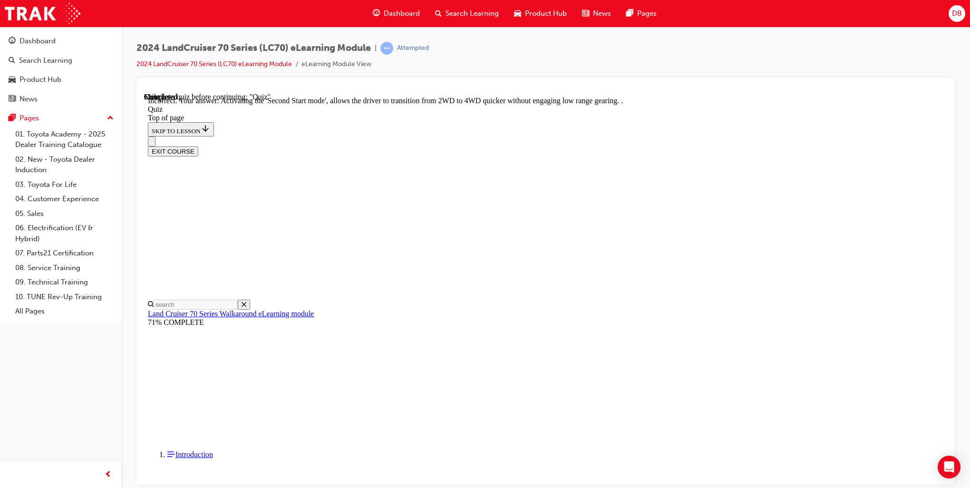
scroll to position [193, 0]
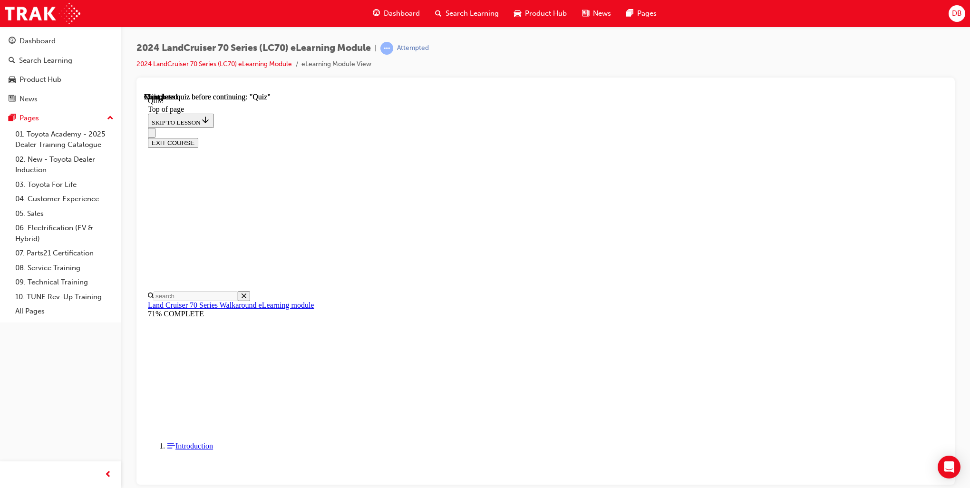
scroll to position [124, 0]
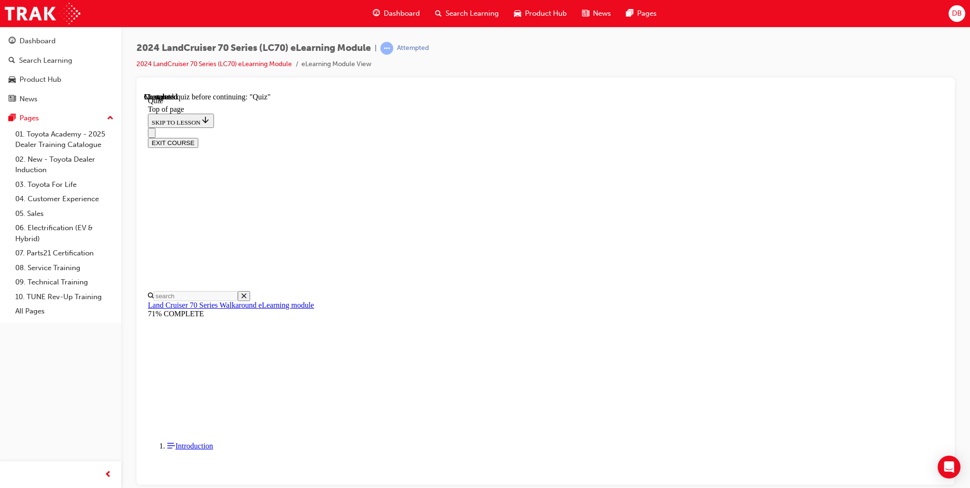
scroll to position [29, 0]
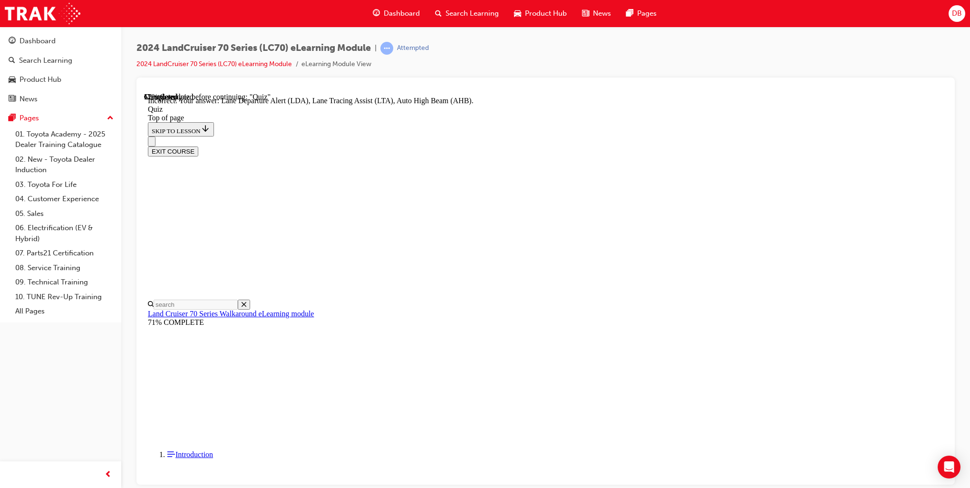
scroll to position [0, 0]
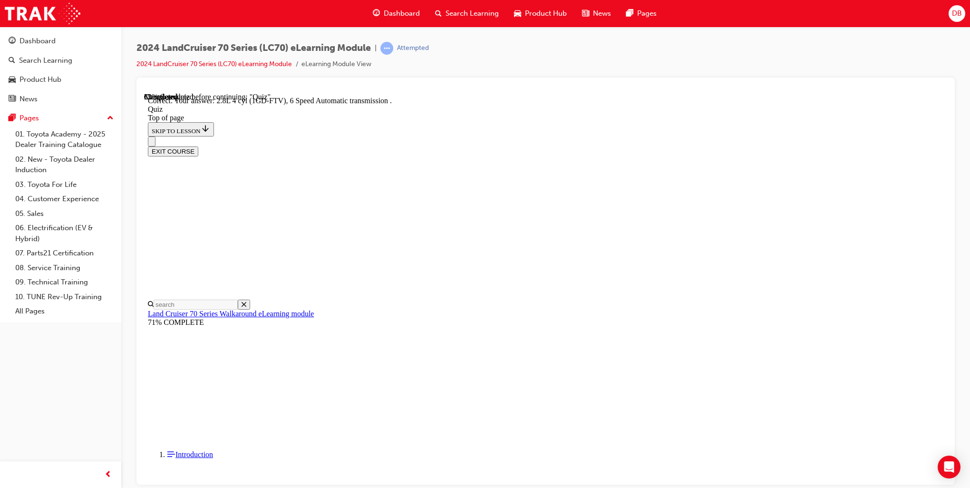
scroll to position [131, 0]
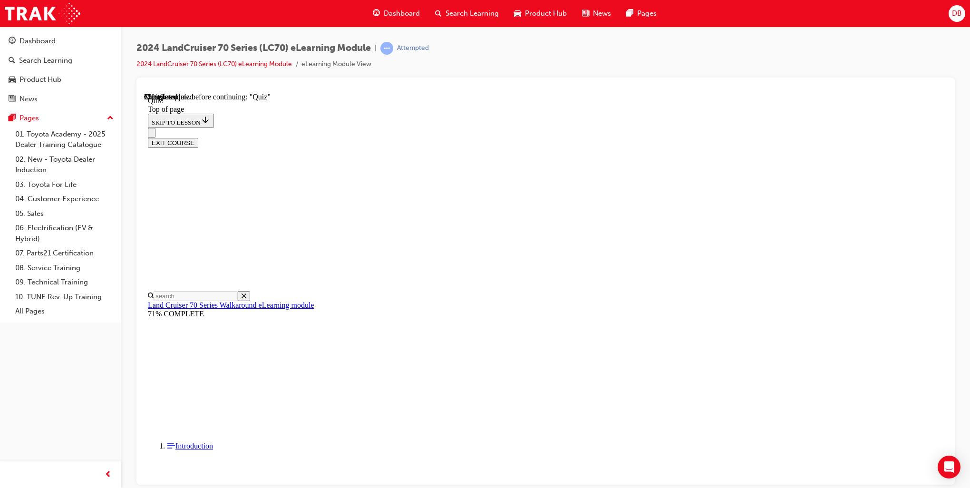
scroll to position [29, 0]
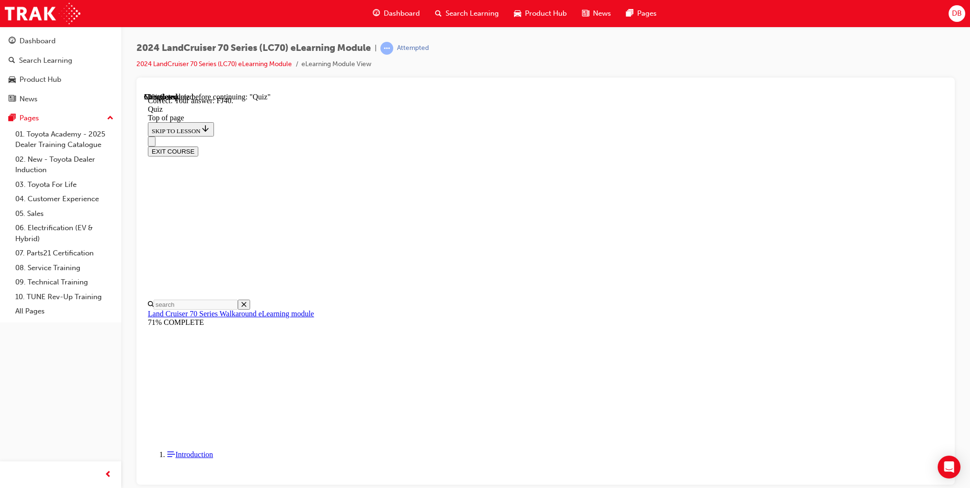
scroll to position [153, 0]
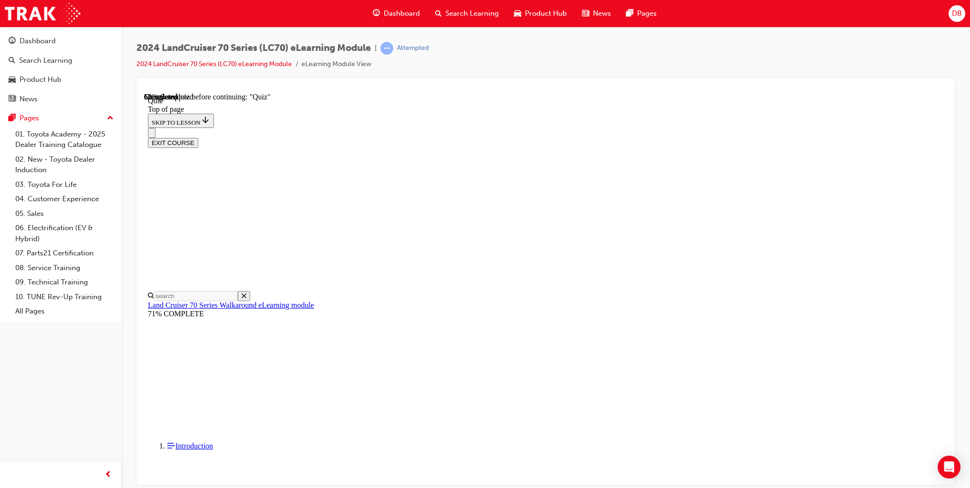
scroll to position [124, 0]
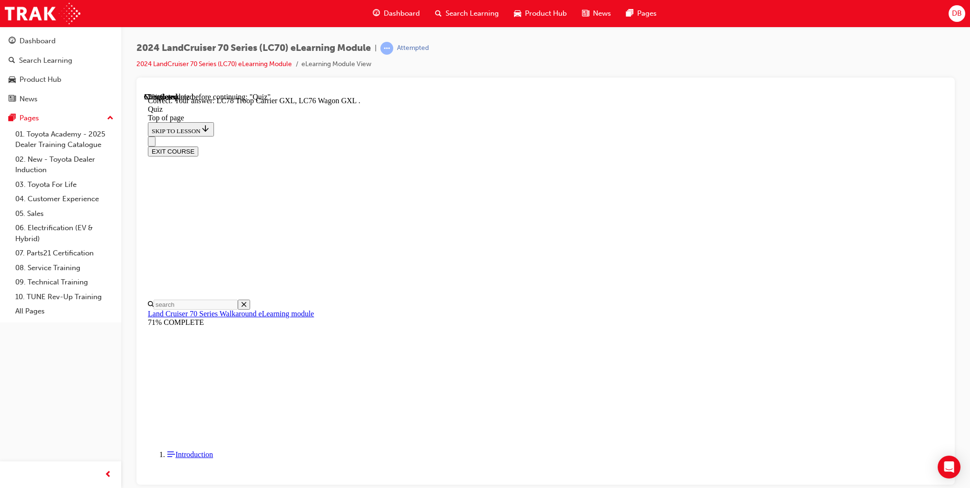
scroll to position [191, 0]
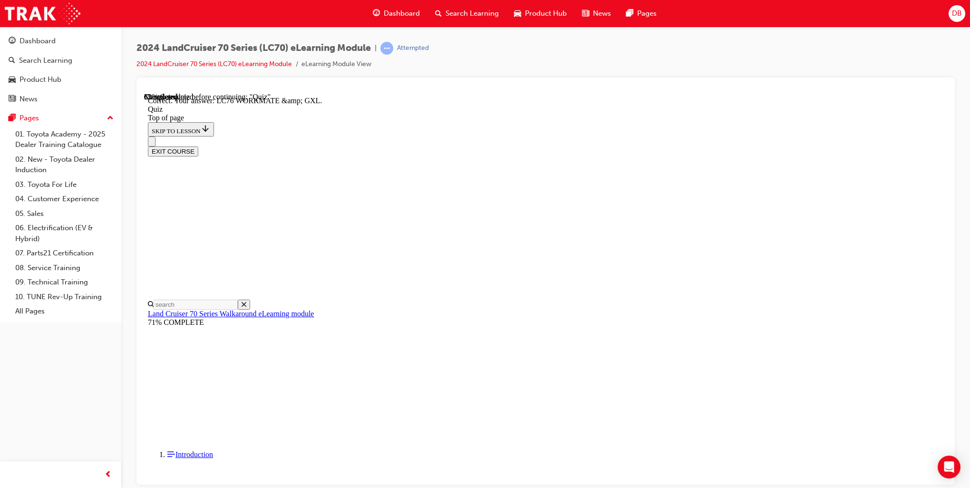
scroll to position [137, 0]
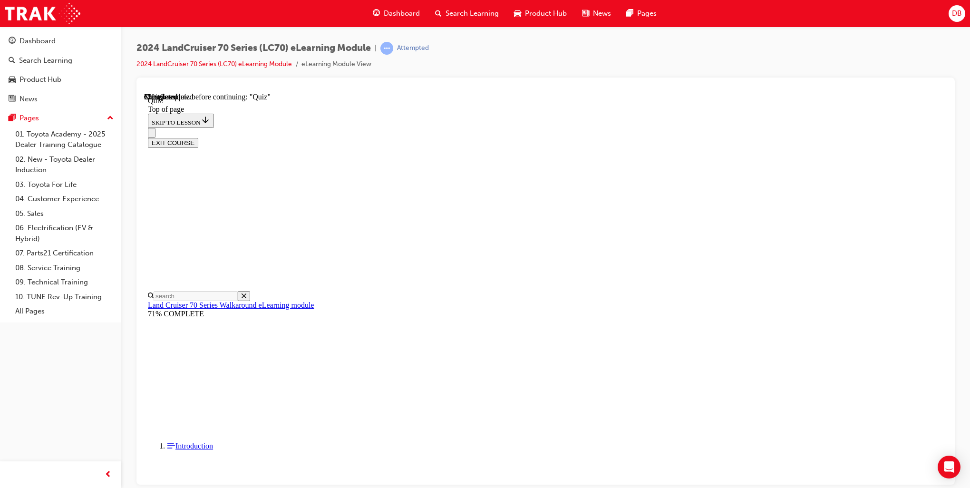
scroll to position [124, 0]
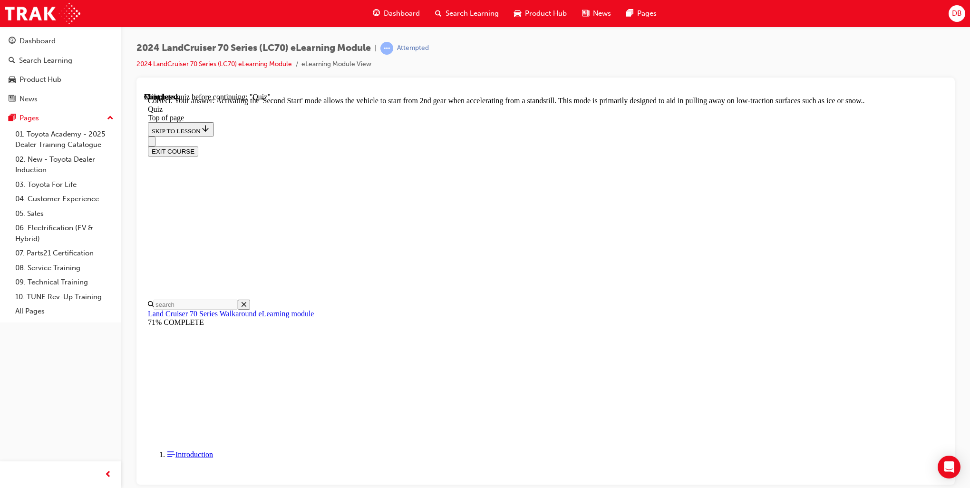
scroll to position [193, 0]
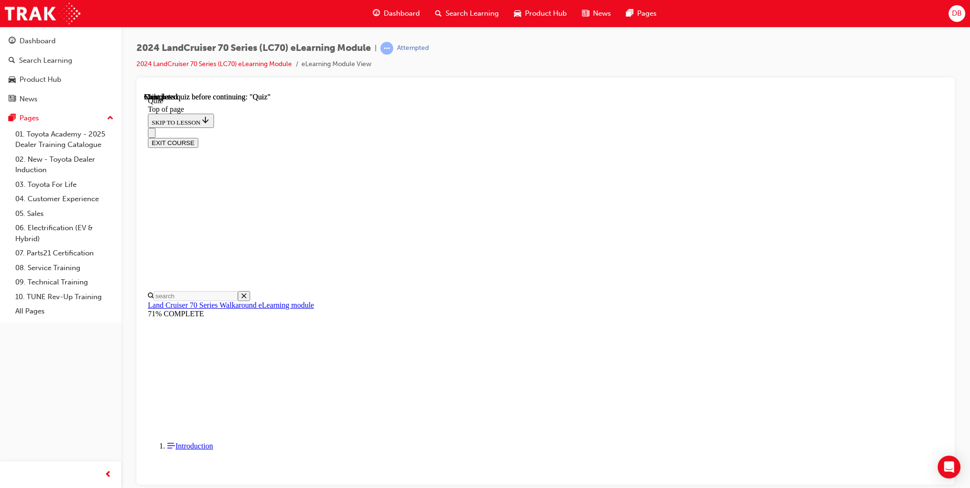
scroll to position [124, 0]
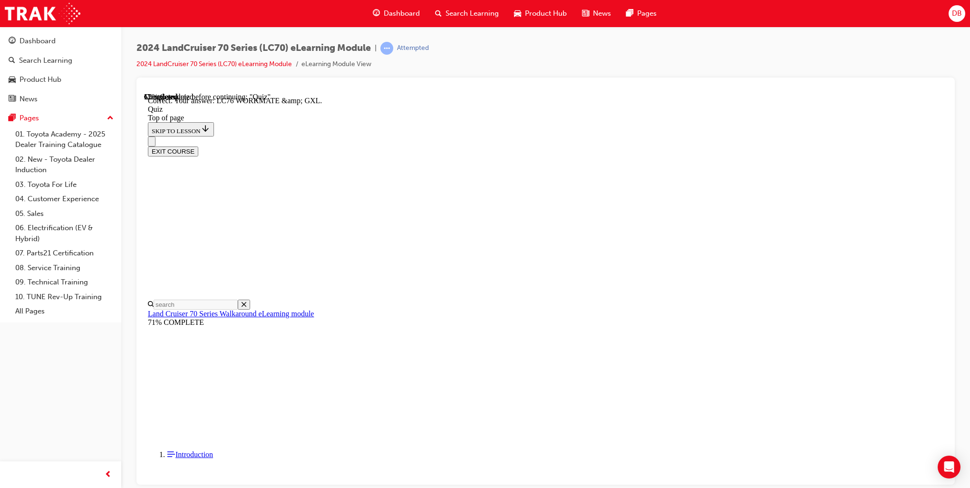
scroll to position [137, 0]
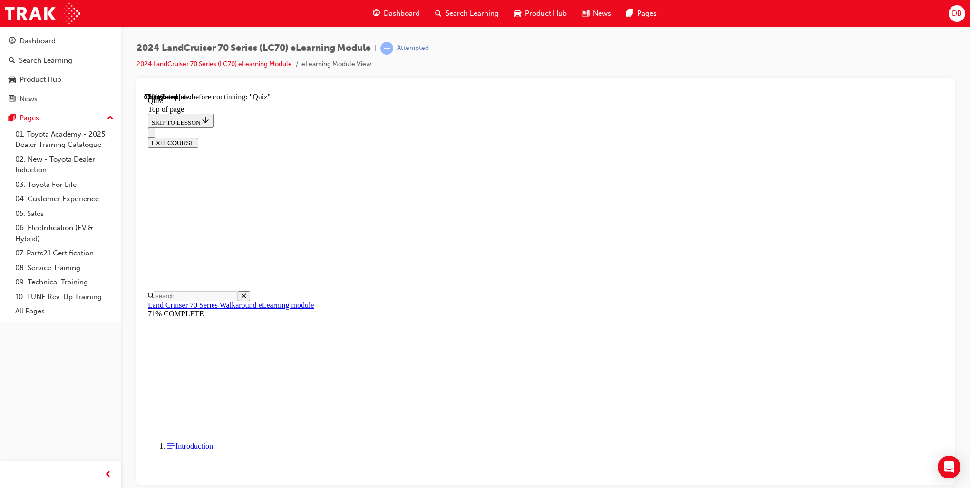
scroll to position [76, 0]
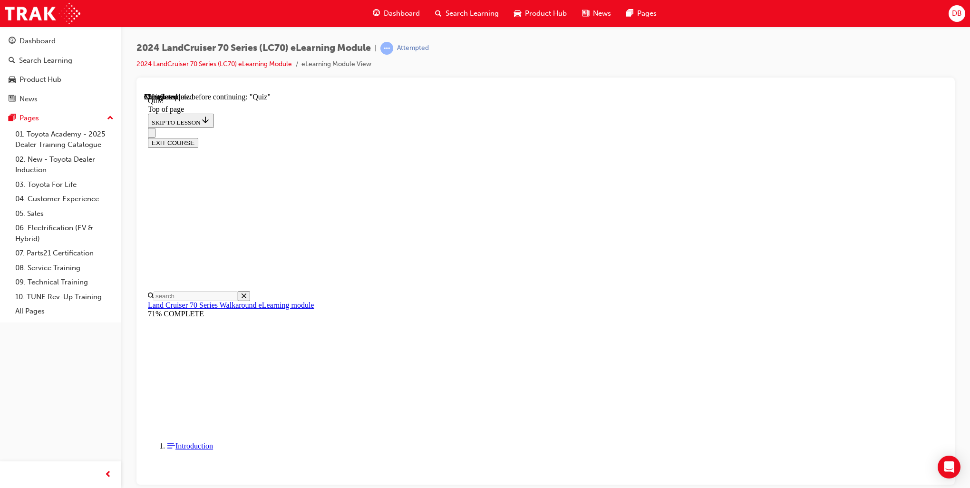
scroll to position [77, 0]
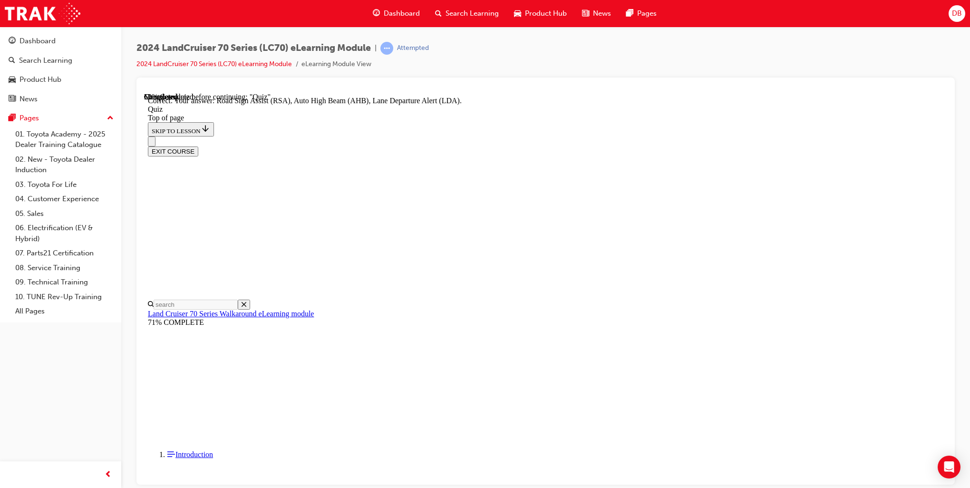
scroll to position [190, 0]
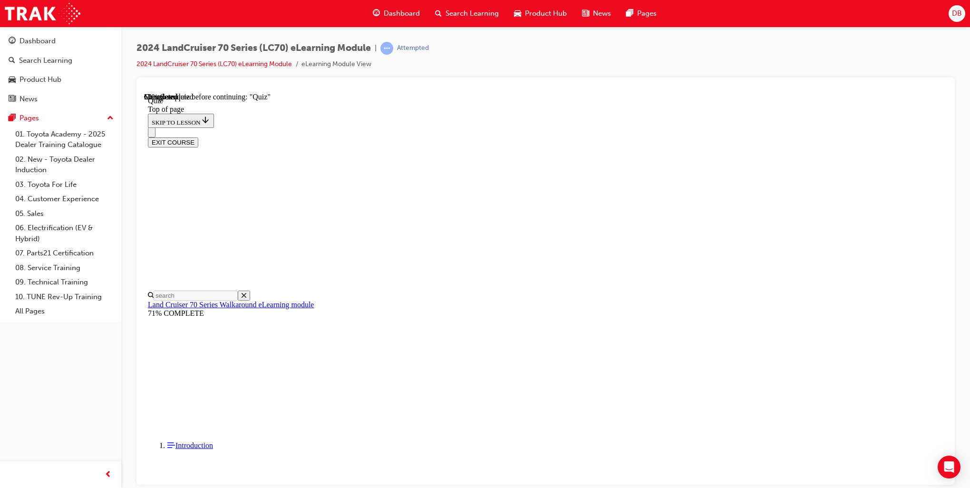
scroll to position [76, 0]
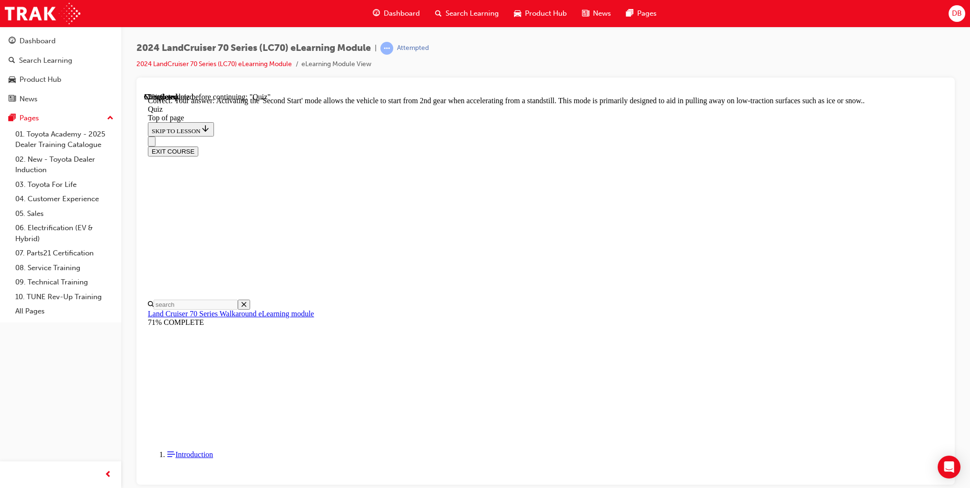
scroll to position [193, 0]
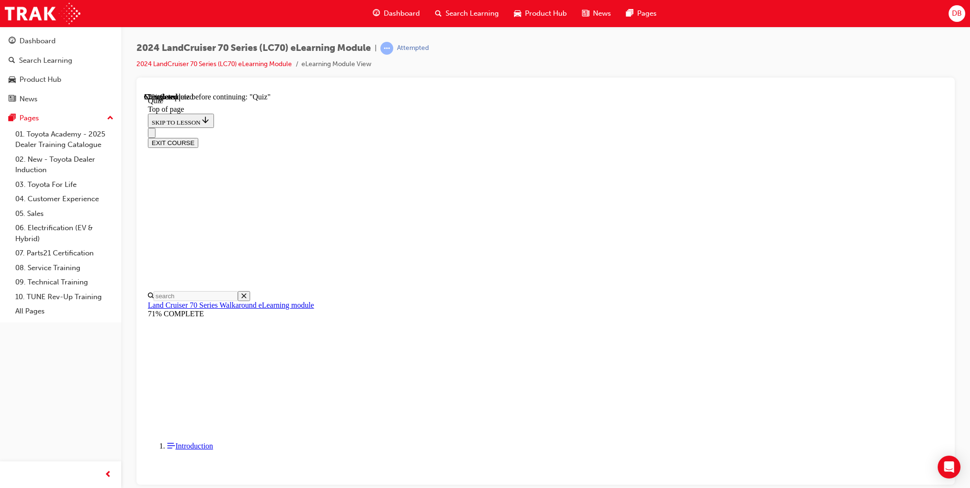
scroll to position [124, 0]
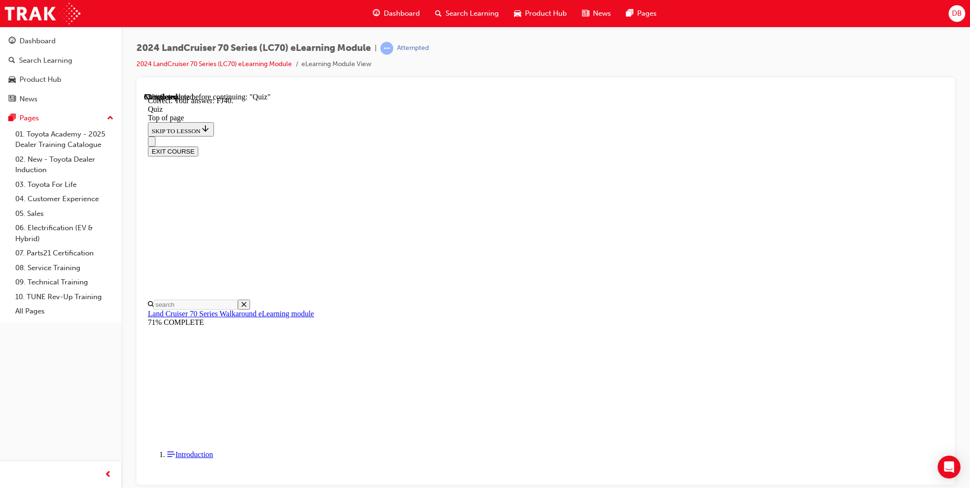
scroll to position [153, 0]
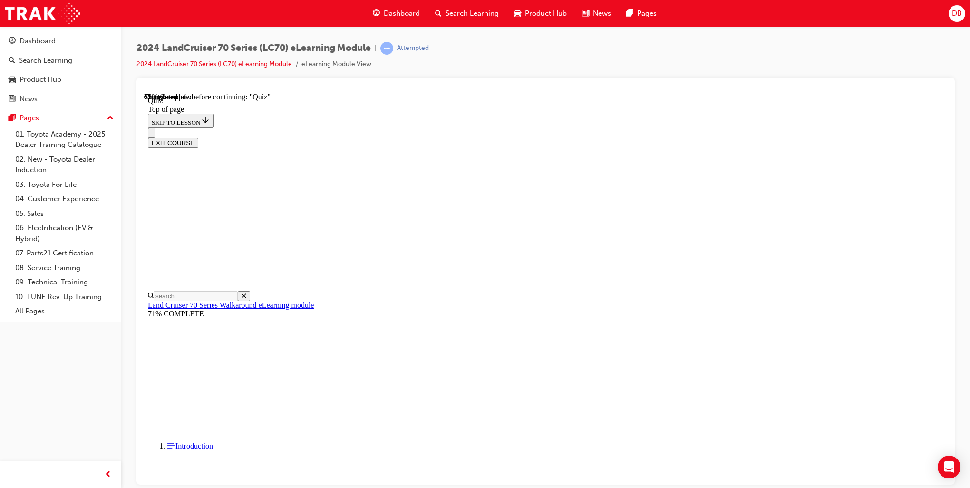
scroll to position [29, 0]
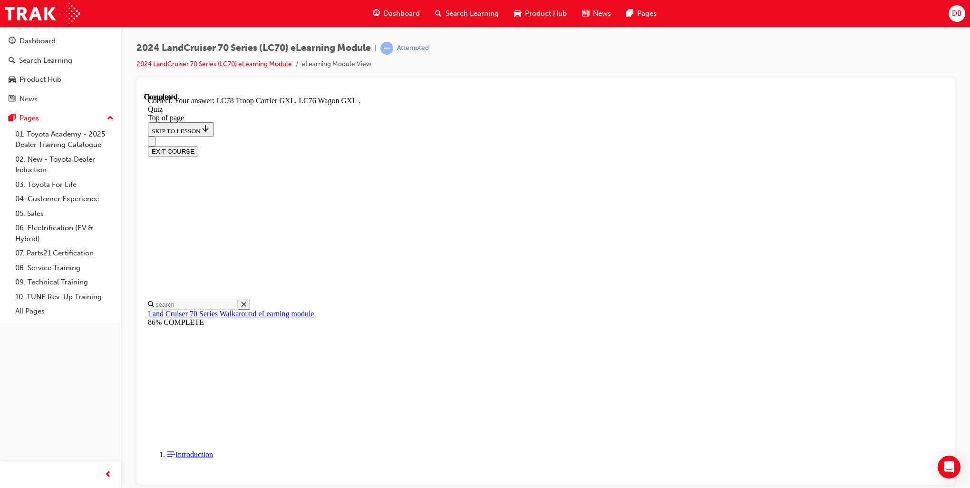
scroll to position [191, 0]
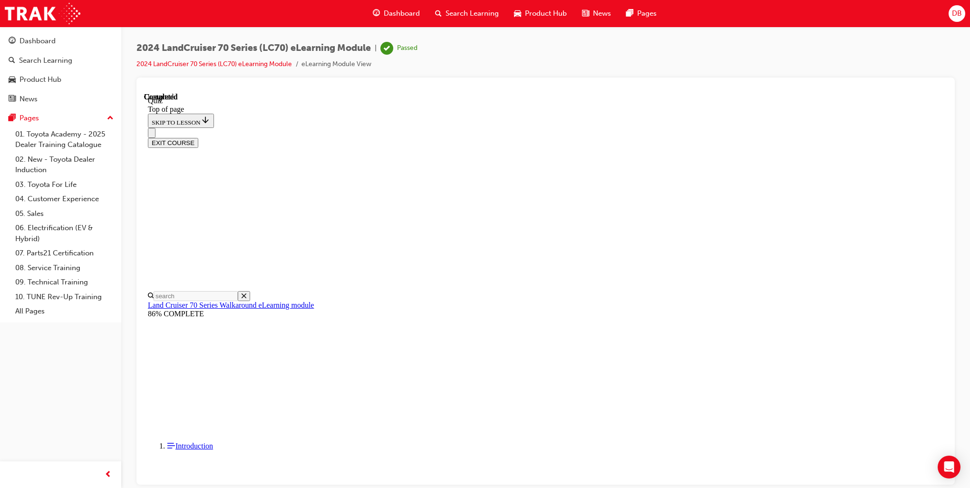
scroll to position [124, 0]
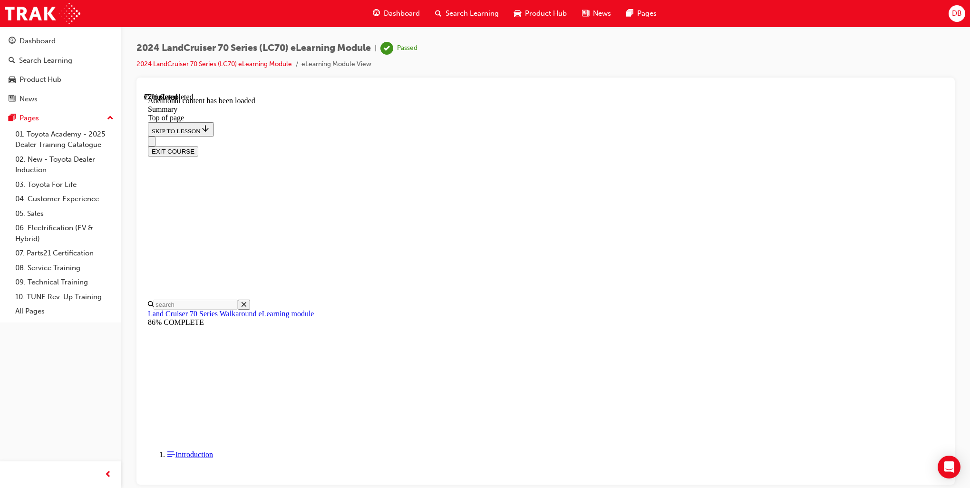
scroll to position [295, 0]
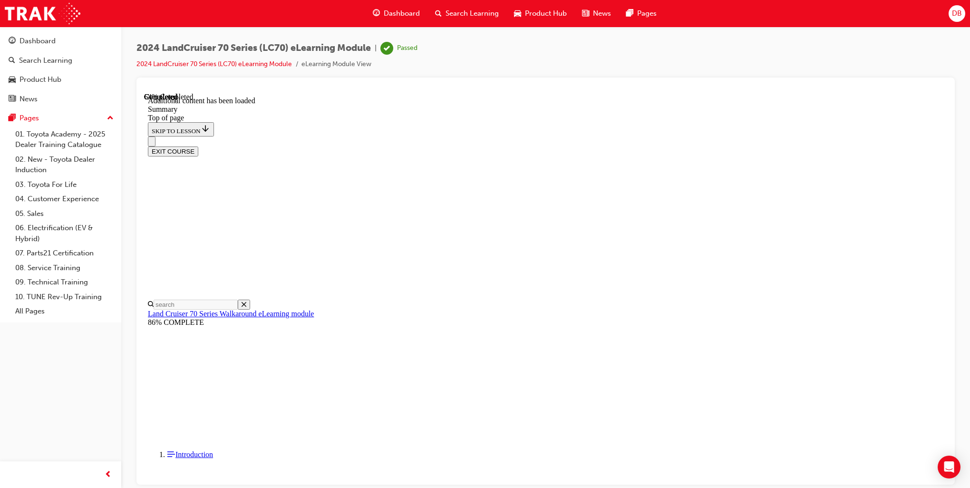
click at [198, 146] on button "EXIT COURSE" at bounding box center [173, 151] width 50 height 10
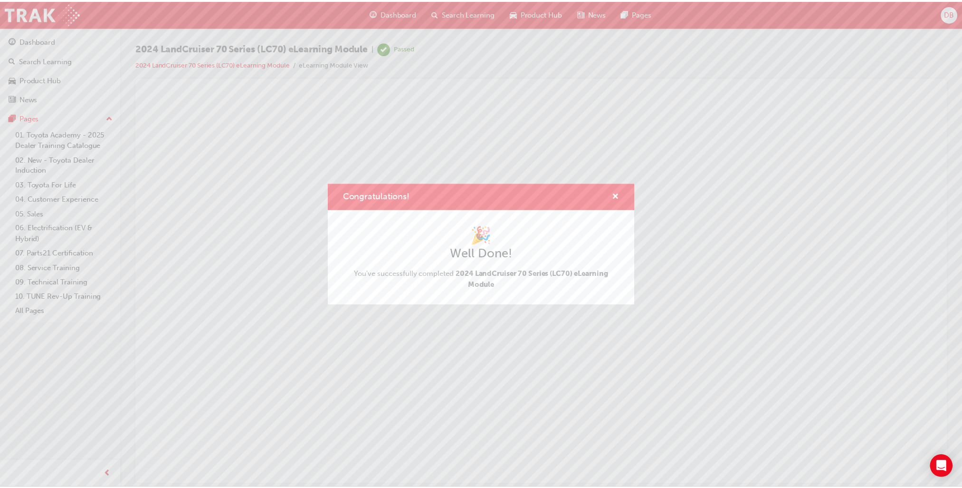
scroll to position [0, 0]
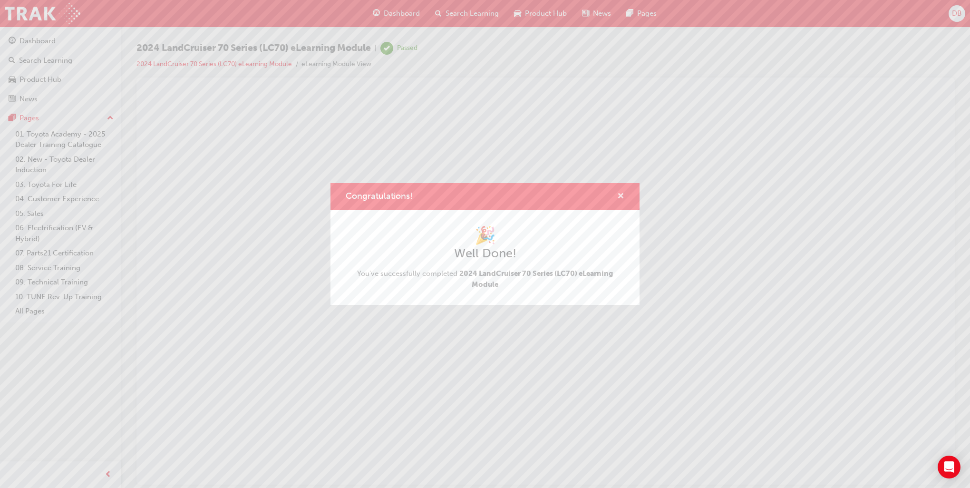
click at [618, 193] on span "cross-icon" at bounding box center [620, 196] width 7 height 9
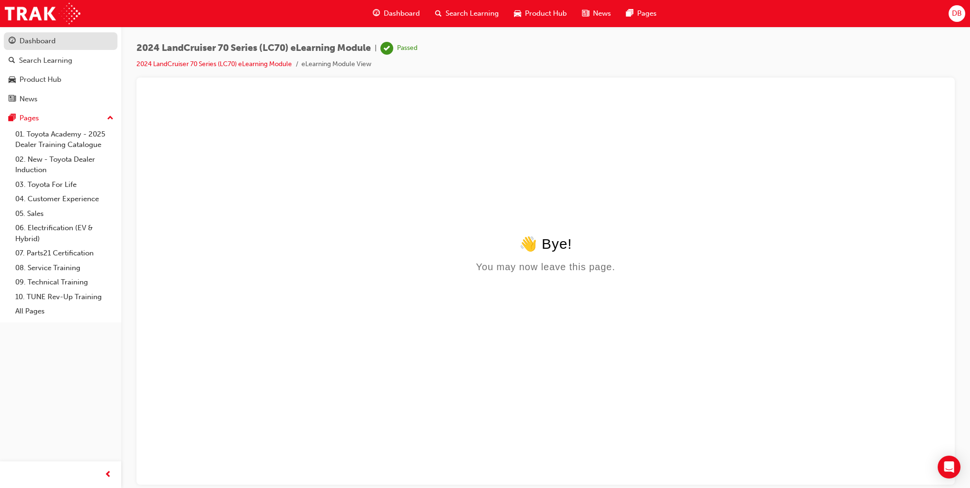
click at [37, 41] on div "Dashboard" at bounding box center [37, 41] width 36 height 11
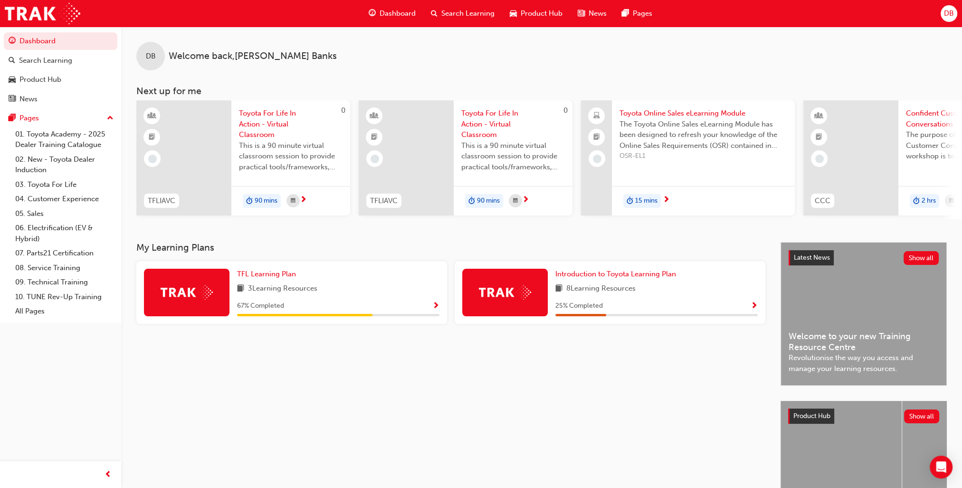
click at [624, 292] on span "8 Learning Resources" at bounding box center [601, 289] width 69 height 12
click at [511, 293] on img at bounding box center [505, 292] width 52 height 15
click at [753, 307] on span "Show Progress" at bounding box center [754, 306] width 7 height 9
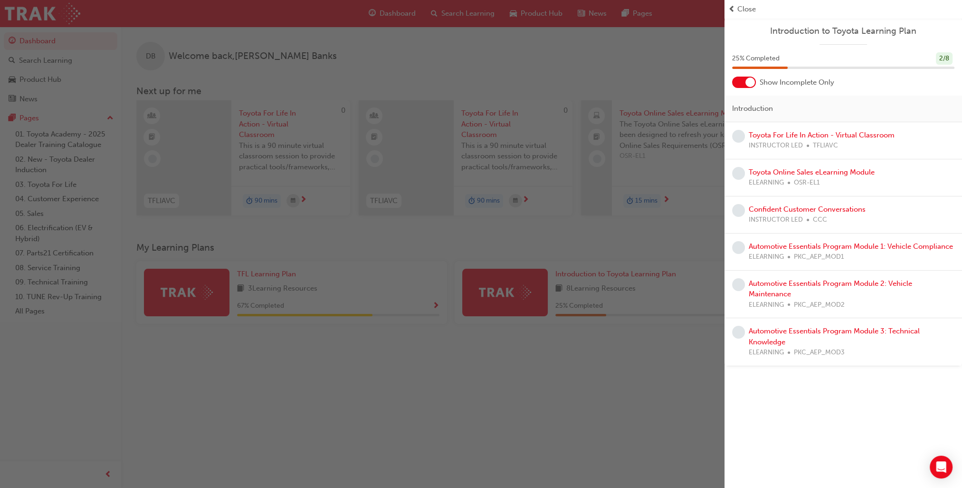
click at [554, 465] on div "button" at bounding box center [362, 244] width 725 height 488
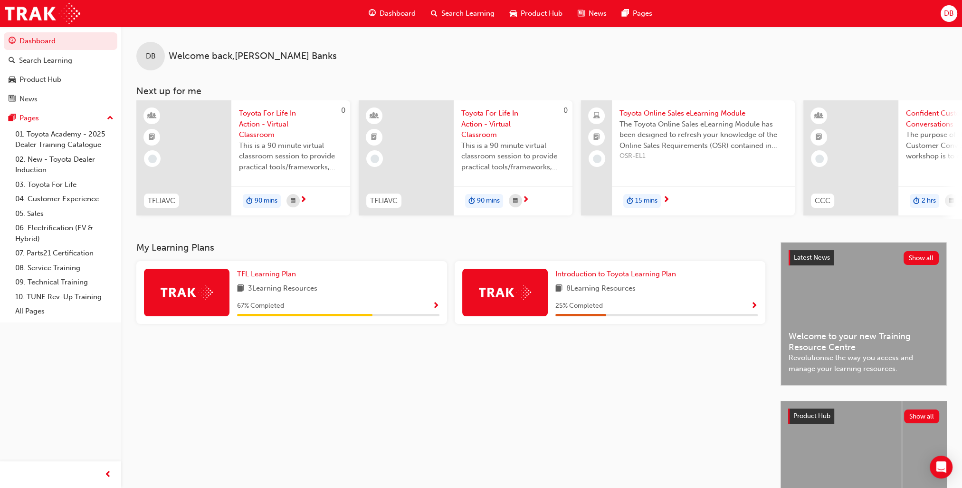
click at [433, 307] on span "Show Progress" at bounding box center [435, 306] width 7 height 9
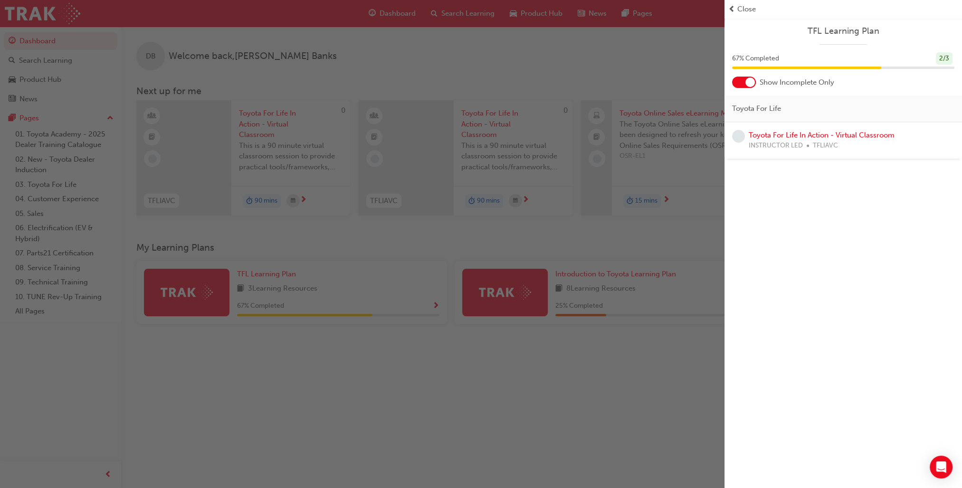
click at [589, 429] on div "button" at bounding box center [362, 244] width 725 height 488
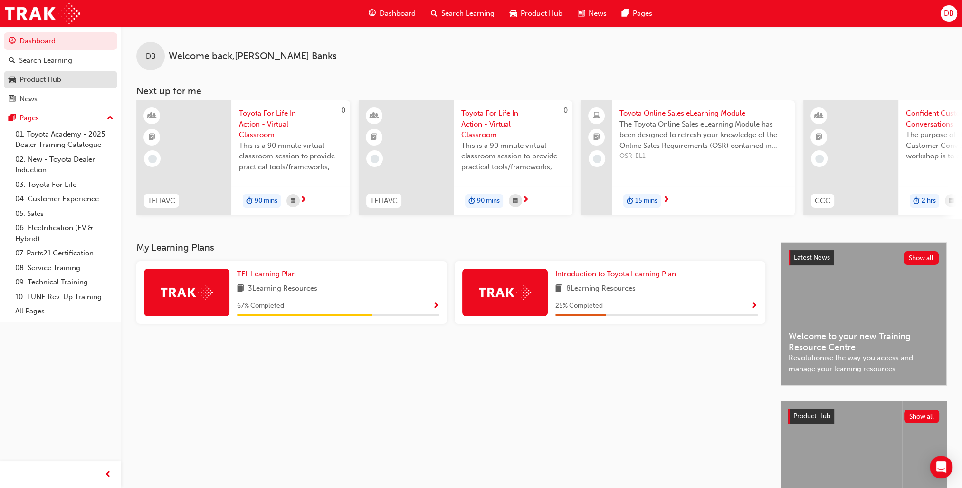
click at [36, 77] on div "Product Hub" at bounding box center [40, 79] width 42 height 11
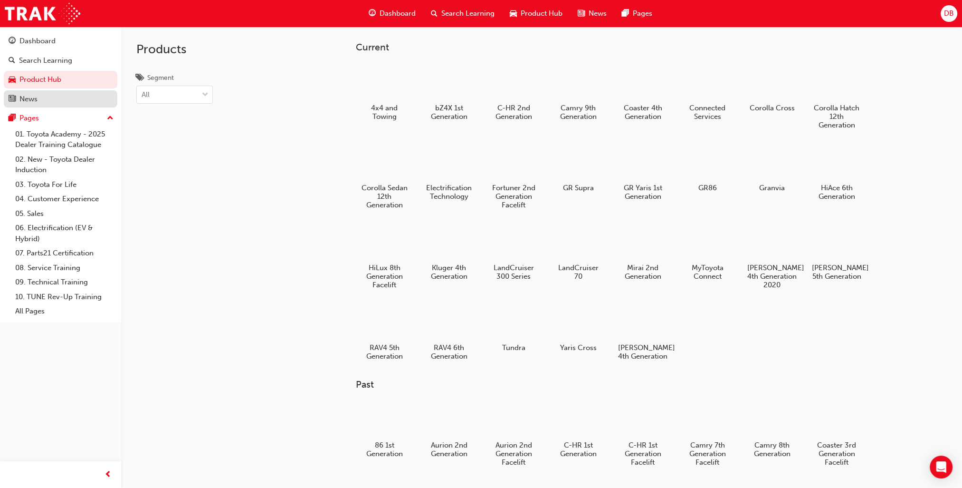
click at [32, 96] on div "News" at bounding box center [28, 99] width 18 height 11
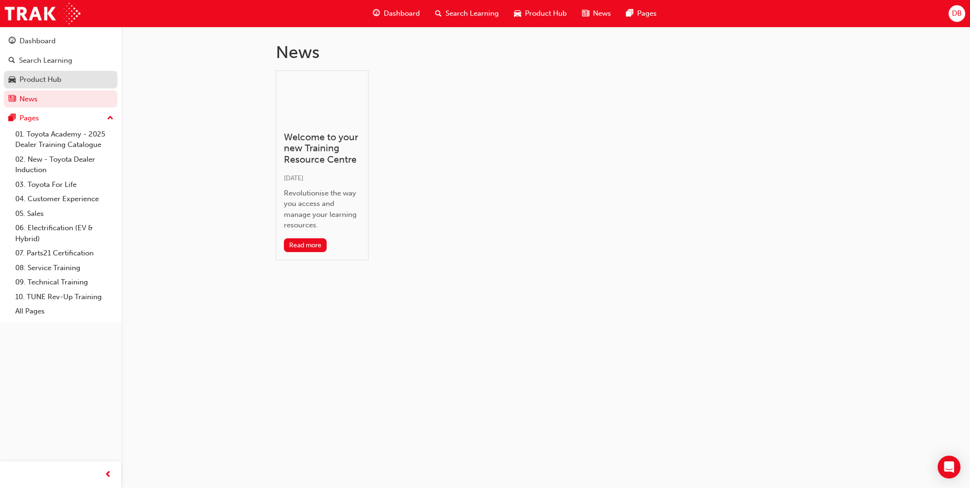
click at [40, 79] on div "Product Hub" at bounding box center [40, 79] width 42 height 11
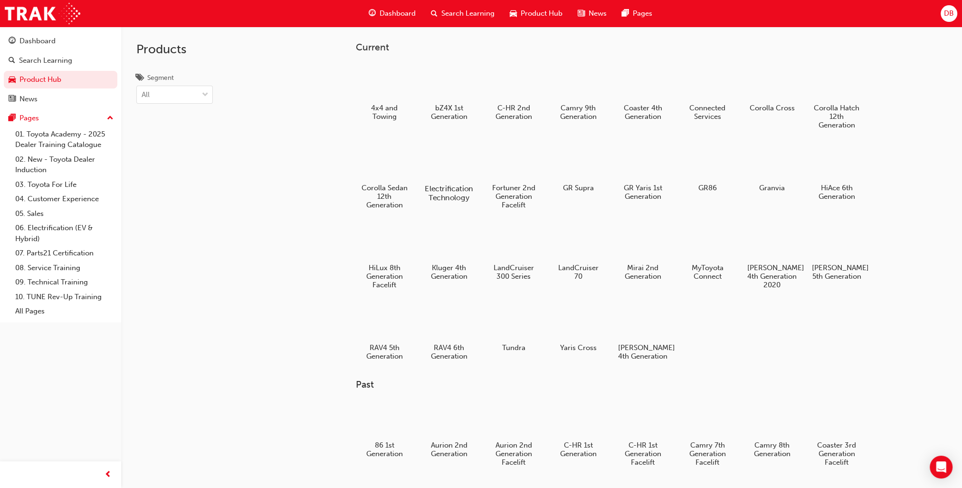
click at [459, 163] on div at bounding box center [449, 161] width 53 height 38
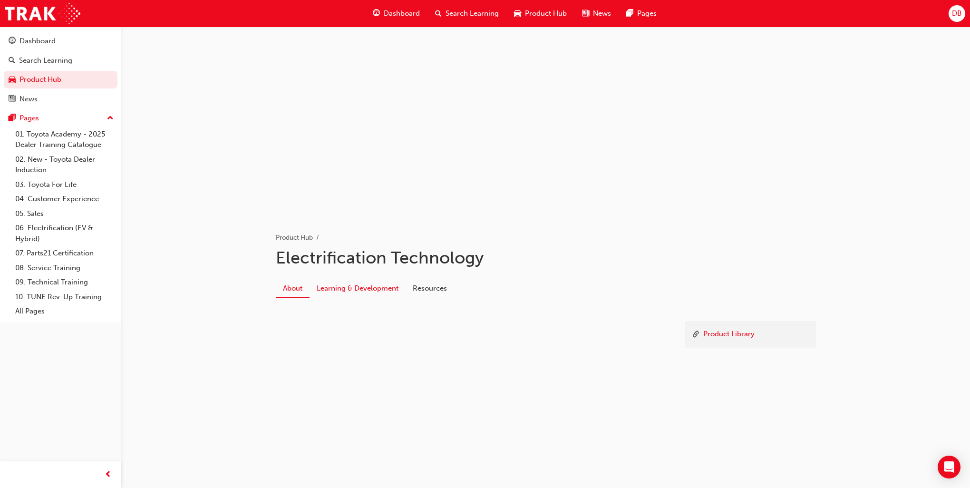
click at [378, 285] on link "Learning & Development" at bounding box center [357, 288] width 96 height 18
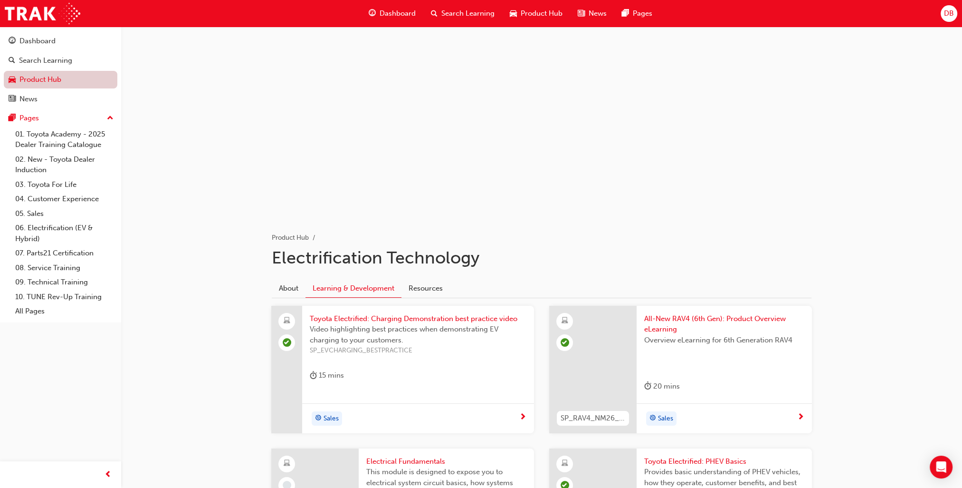
click at [29, 77] on link "Product Hub" at bounding box center [61, 80] width 114 height 18
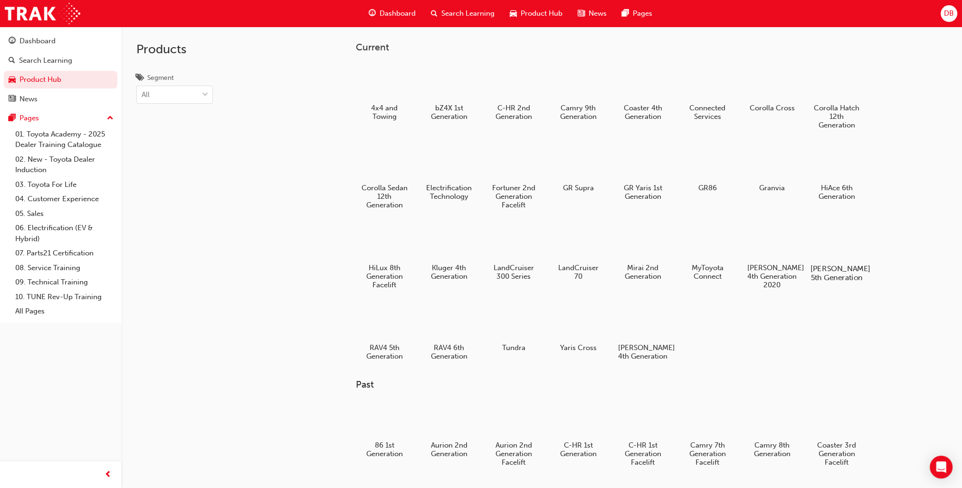
click at [851, 254] on div at bounding box center [836, 241] width 53 height 38
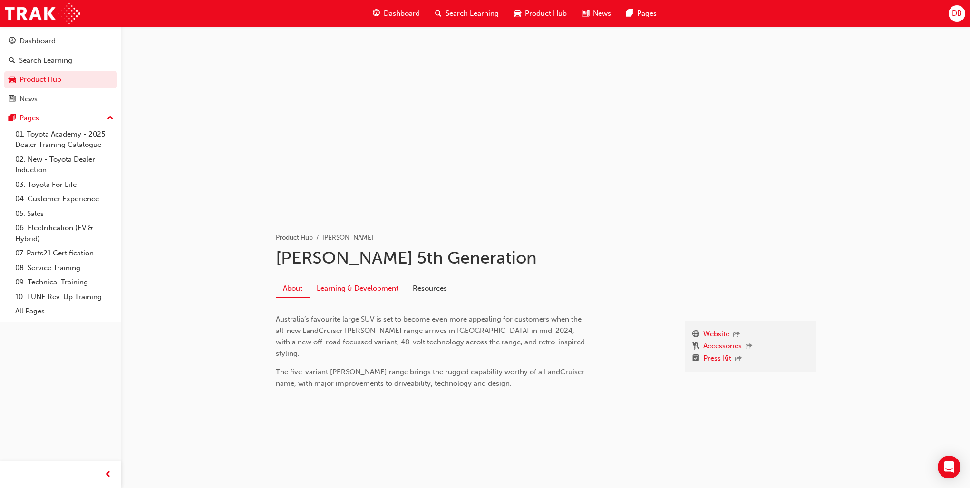
click at [374, 288] on link "Learning & Development" at bounding box center [357, 288] width 96 height 18
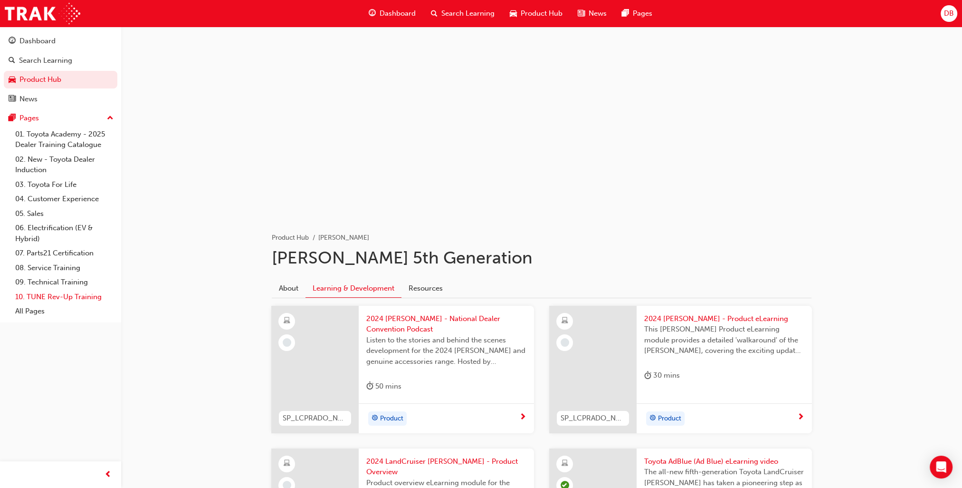
click at [70, 299] on link "10. TUNE Rev-Up Training" at bounding box center [64, 296] width 106 height 15
click at [42, 40] on div "Dashboard" at bounding box center [37, 41] width 36 height 11
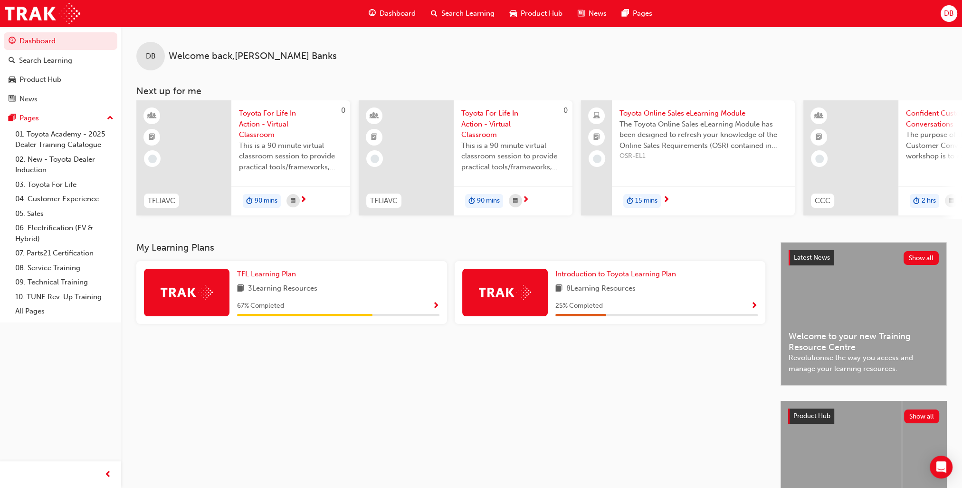
click at [951, 11] on span "DB" at bounding box center [949, 13] width 10 height 11
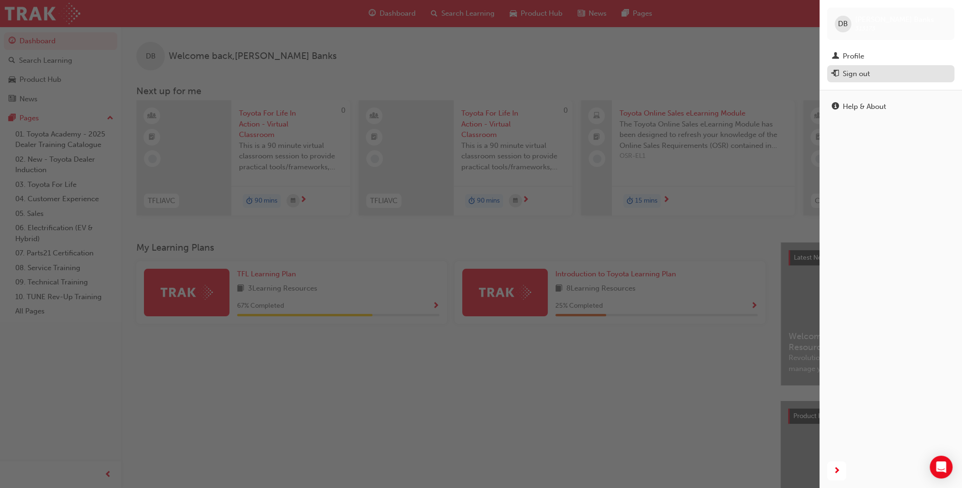
click at [861, 74] on div "Sign out" at bounding box center [856, 73] width 27 height 11
